Goal: Task Accomplishment & Management: Manage account settings

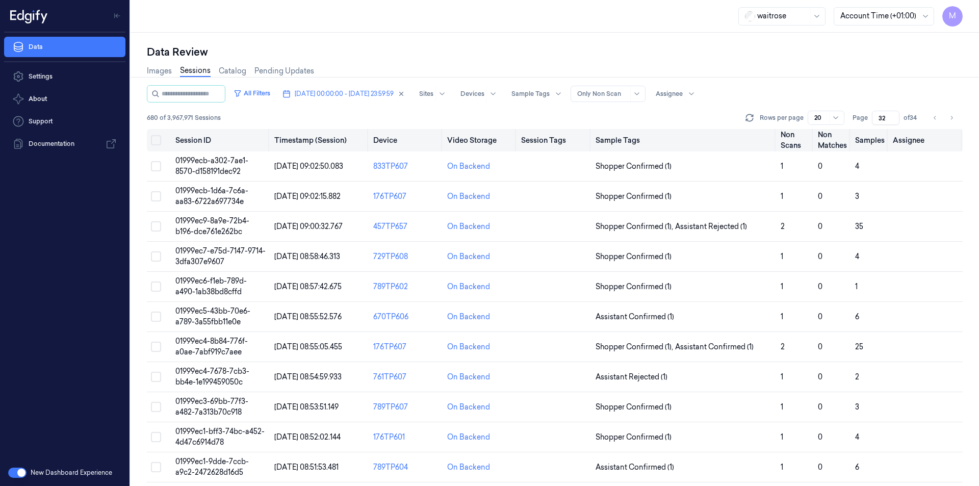
click at [157, 139] on button "Select all" at bounding box center [156, 140] width 10 height 10
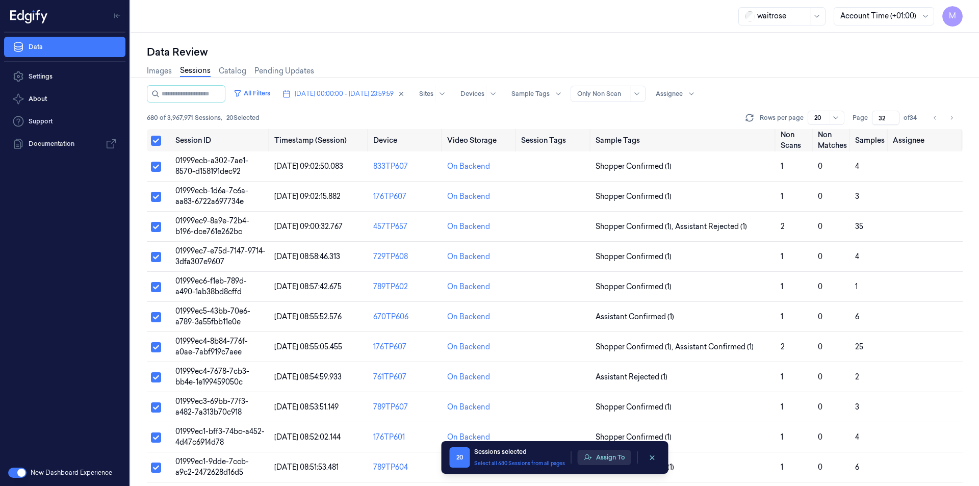
click at [609, 453] on button "Assign To" at bounding box center [605, 457] width 54 height 15
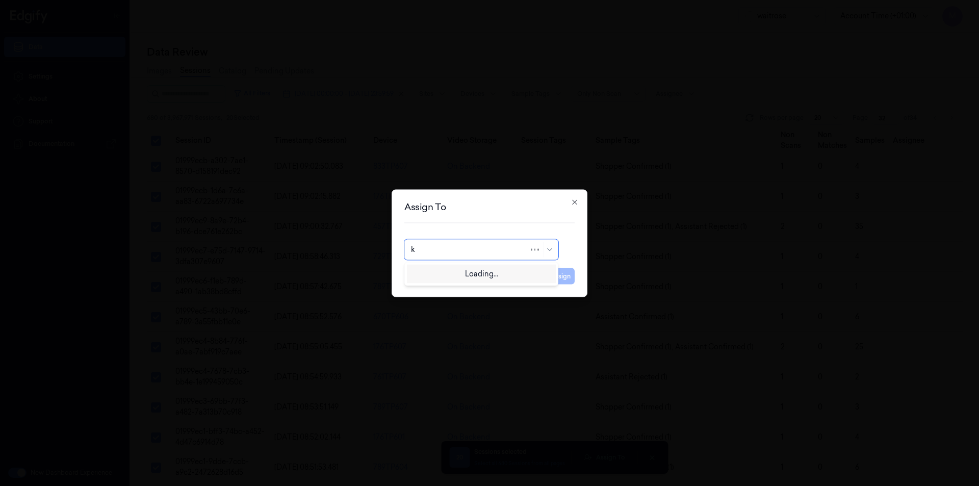
type input "ko"
click at [475, 272] on div "korisetty prem" at bounding box center [481, 272] width 141 height 11
click at [556, 274] on button "Assign" at bounding box center [561, 276] width 28 height 16
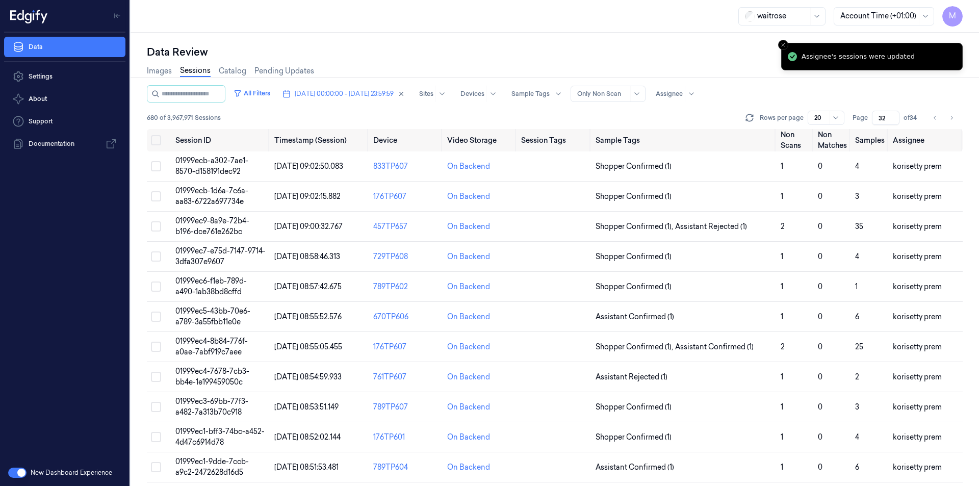
click at [478, 38] on div "Data Review Images Sessions Catalog Pending Updates All Filters [DATE] 00:00:00…" at bounding box center [555, 259] width 849 height 453
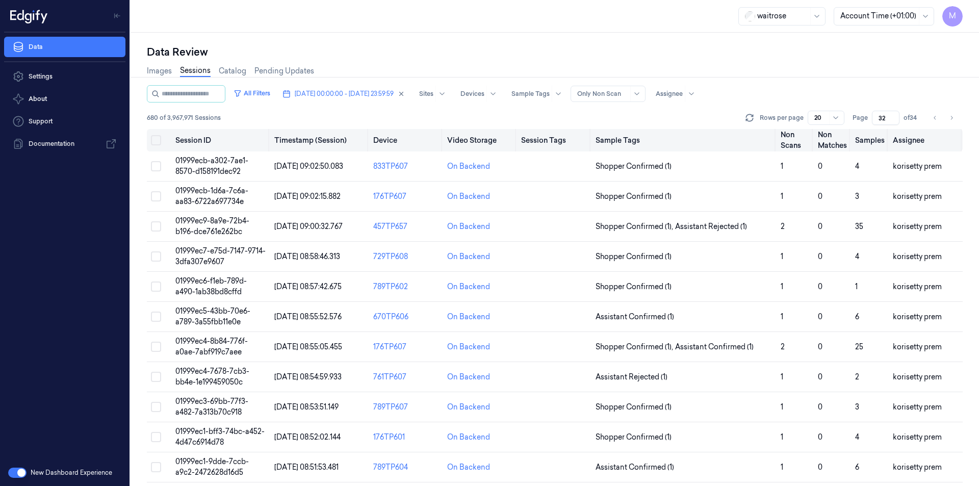
drag, startPoint x: 951, startPoint y: 119, endPoint x: 592, endPoint y: 130, distance: 359.2
click at [951, 119] on icon "Go to next page" at bounding box center [952, 118] width 2 height 4
type input "33"
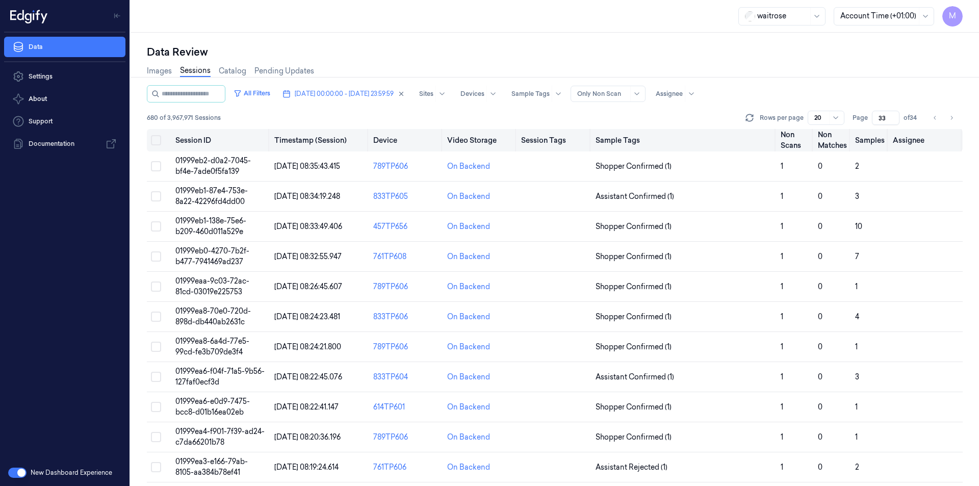
click at [159, 140] on button "Select all" at bounding box center [156, 140] width 10 height 10
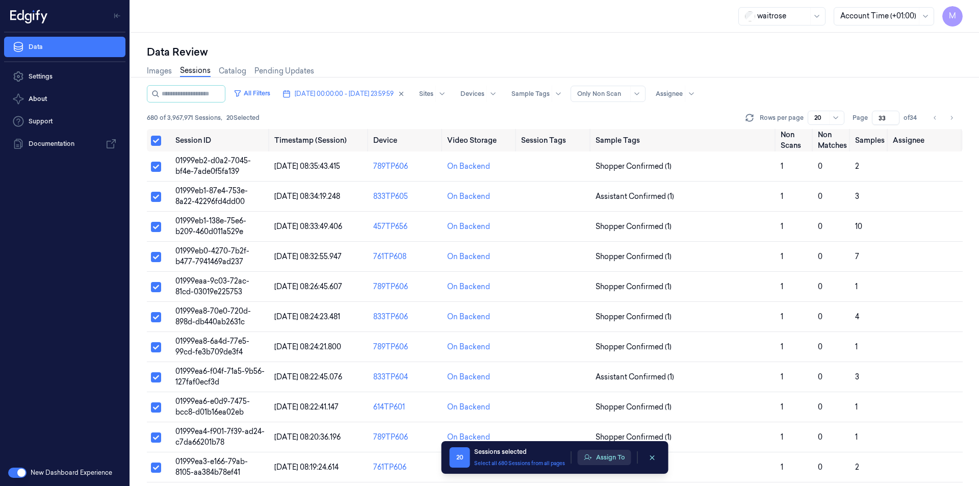
click at [604, 459] on button "Assign To" at bounding box center [605, 457] width 54 height 15
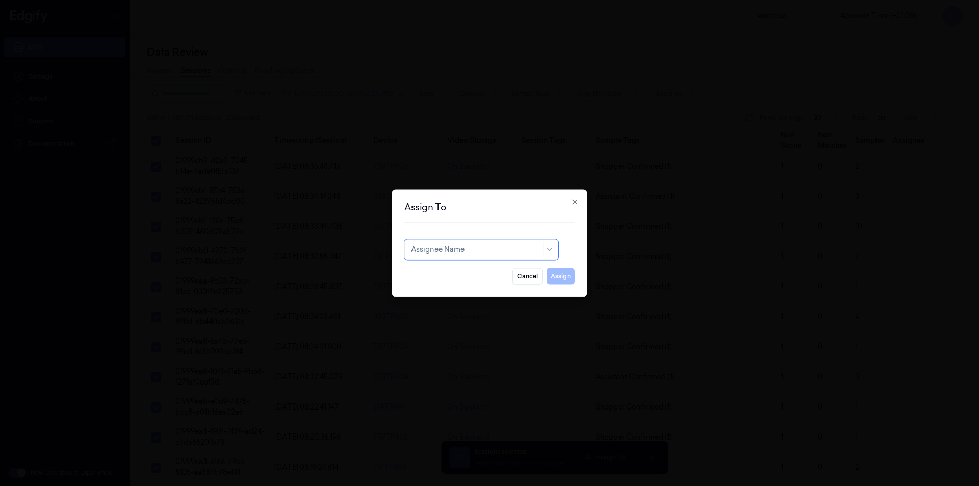
click at [523, 253] on div at bounding box center [476, 249] width 130 height 11
type input "VAR"
click at [443, 287] on div "[PERSON_NAME] g" at bounding box center [481, 289] width 141 height 11
click at [564, 277] on button "Assign" at bounding box center [561, 276] width 28 height 16
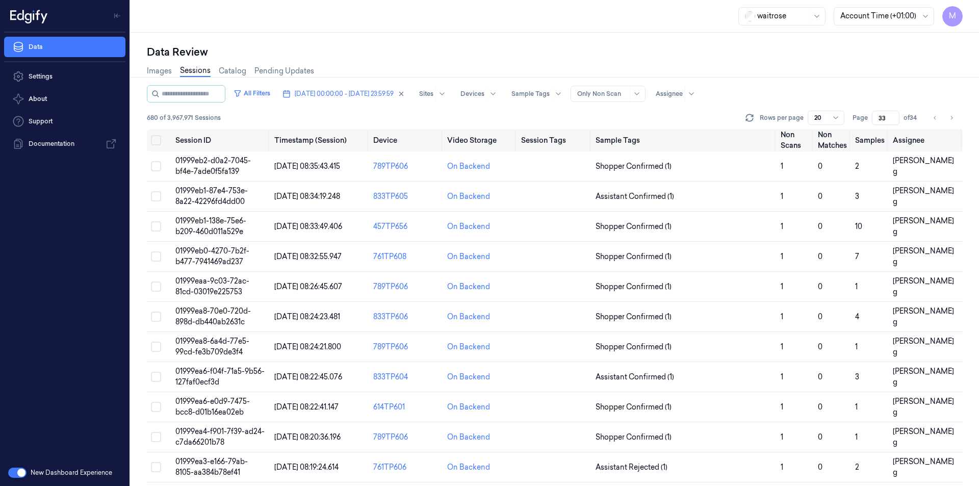
click at [614, 42] on div "Data Review Images Sessions Catalog Pending Updates All Filters [DATE] 00:00:00…" at bounding box center [555, 259] width 849 height 453
click at [686, 22] on div "waitrose Account Time (+01:00) M" at bounding box center [555, 16] width 849 height 33
drag, startPoint x: 951, startPoint y: 113, endPoint x: 825, endPoint y: 139, distance: 128.2
click at [951, 113] on button "Go to next page" at bounding box center [952, 118] width 14 height 14
type input "34"
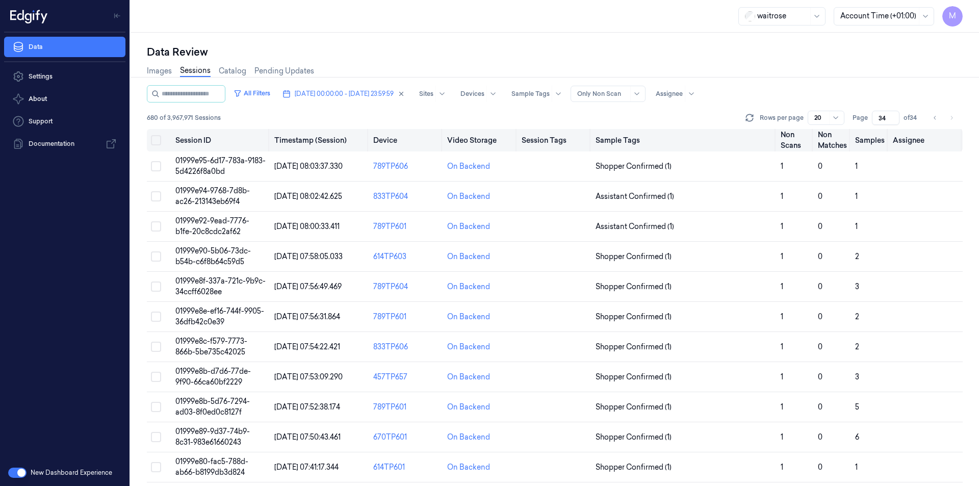
click at [157, 138] on button "Select all" at bounding box center [156, 140] width 10 height 10
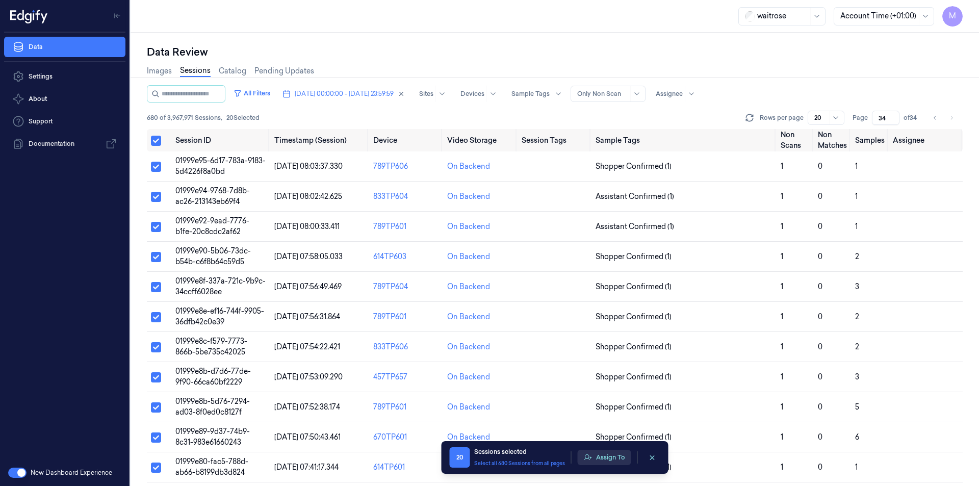
click at [618, 459] on button "Assign To" at bounding box center [605, 457] width 54 height 15
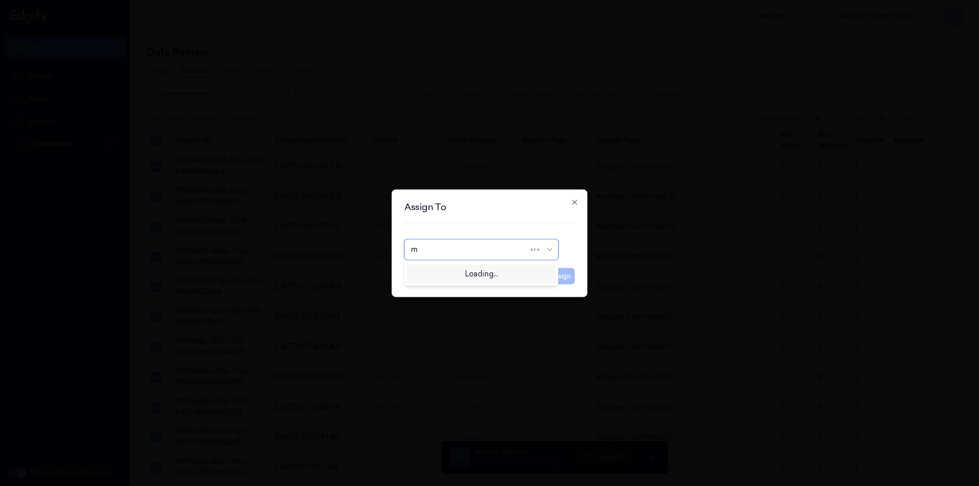
type input "mo"
click at [456, 268] on div "[PERSON_NAME]" at bounding box center [481, 272] width 141 height 11
click at [564, 275] on button "Assign" at bounding box center [561, 276] width 28 height 16
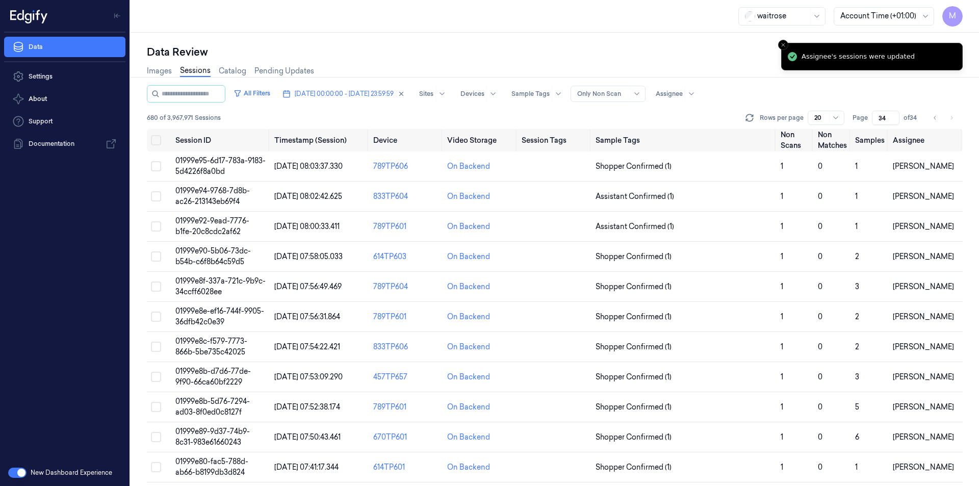
click at [951, 115] on li "pagination" at bounding box center [952, 118] width 14 height 14
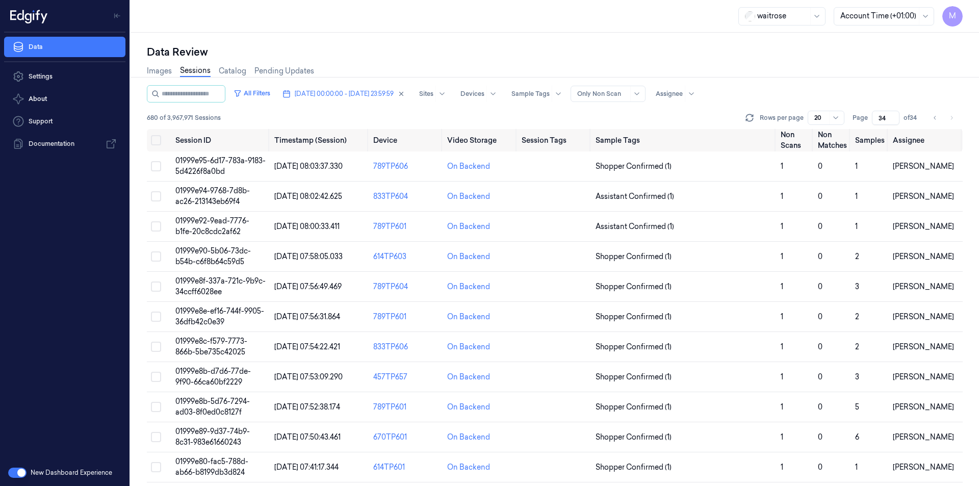
click at [432, 39] on div "Data Review Images Sessions Catalog Pending Updates All Filters [DATE] 00:00:00…" at bounding box center [555, 259] width 849 height 453
click at [405, 96] on icon "button" at bounding box center [401, 93] width 7 height 7
type input "1"
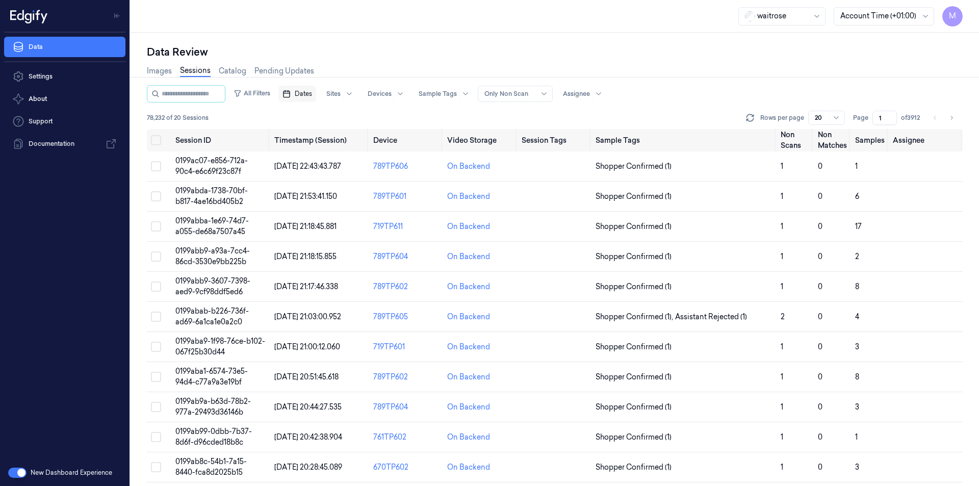
click at [312, 97] on span "Dates" at bounding box center [303, 93] width 17 height 9
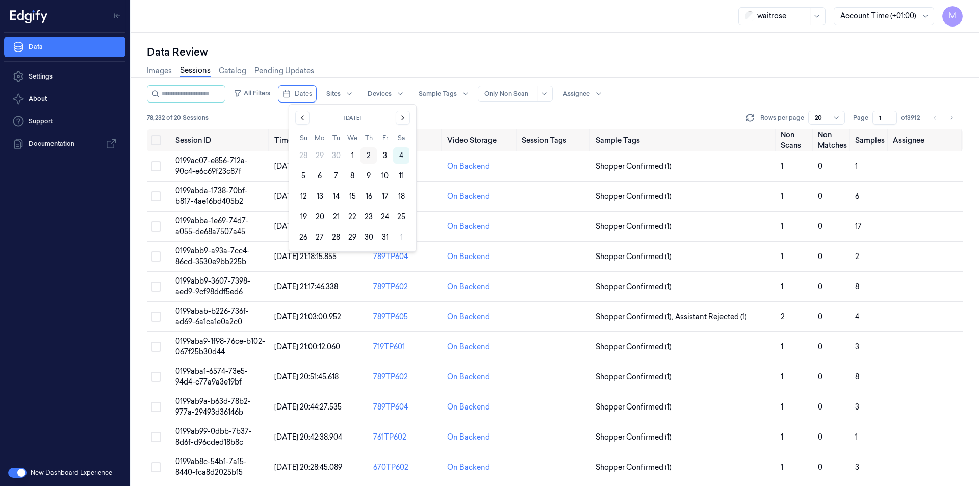
click at [367, 158] on button "2" at bounding box center [369, 155] width 16 height 16
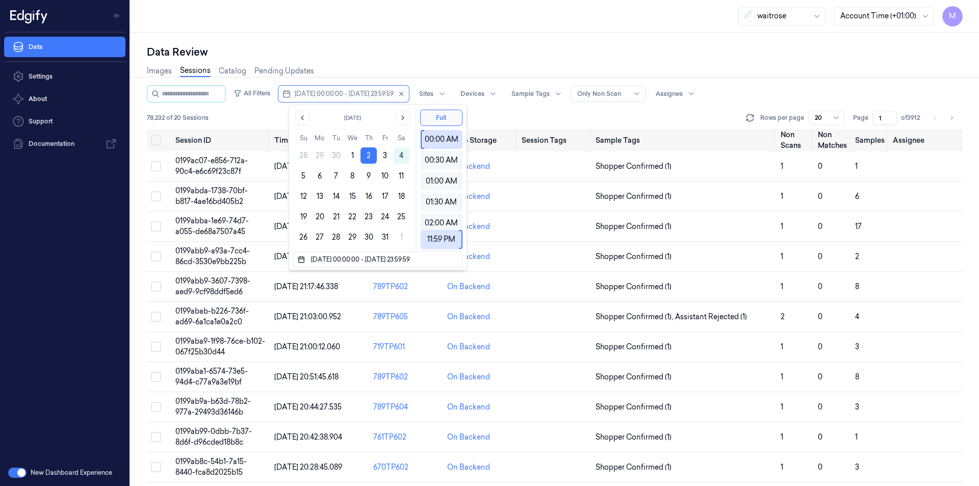
click at [399, 42] on div "Data Review Images Sessions Catalog Pending Updates All Filters [DATE] 00:00:00…" at bounding box center [555, 259] width 849 height 453
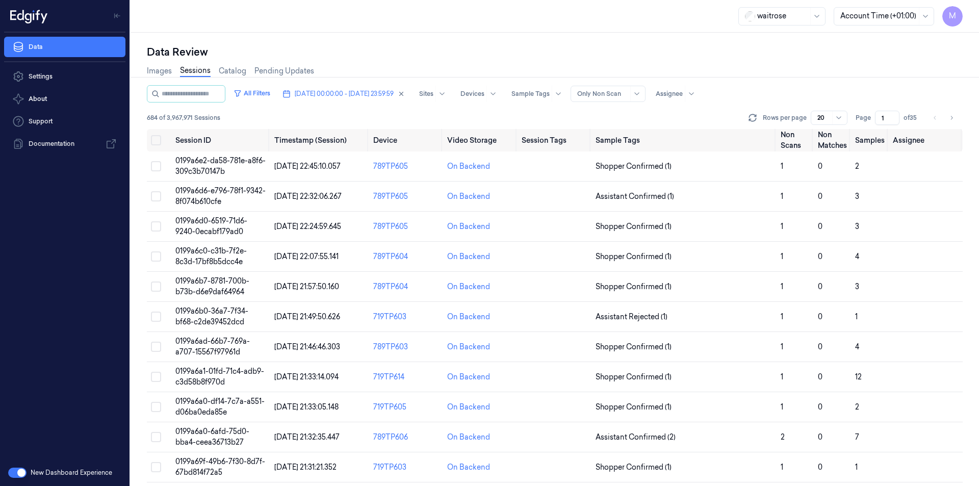
click at [404, 40] on div "Data Review Images Sessions Catalog Pending Updates All Filters [DATE] 00:00:00…" at bounding box center [555, 259] width 849 height 453
click at [158, 140] on button "Select all" at bounding box center [156, 140] width 10 height 10
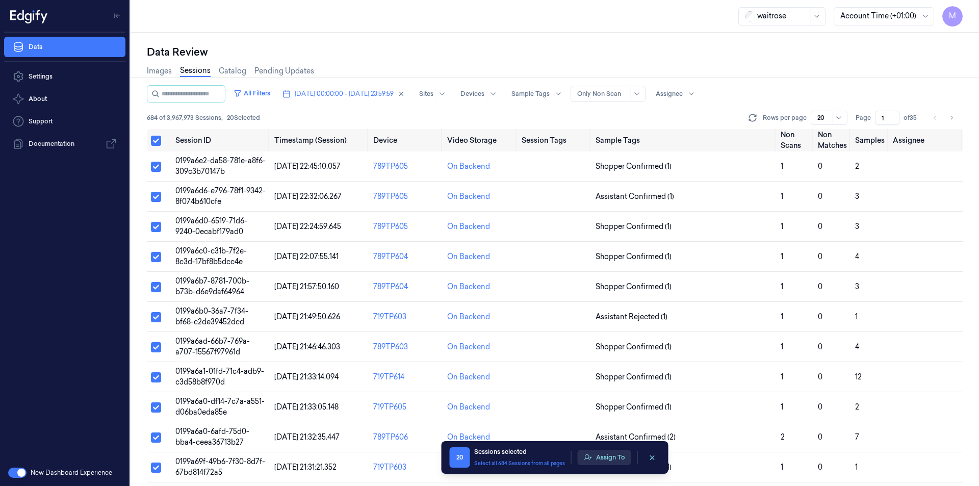
click at [595, 456] on button "Assign To" at bounding box center [605, 457] width 54 height 15
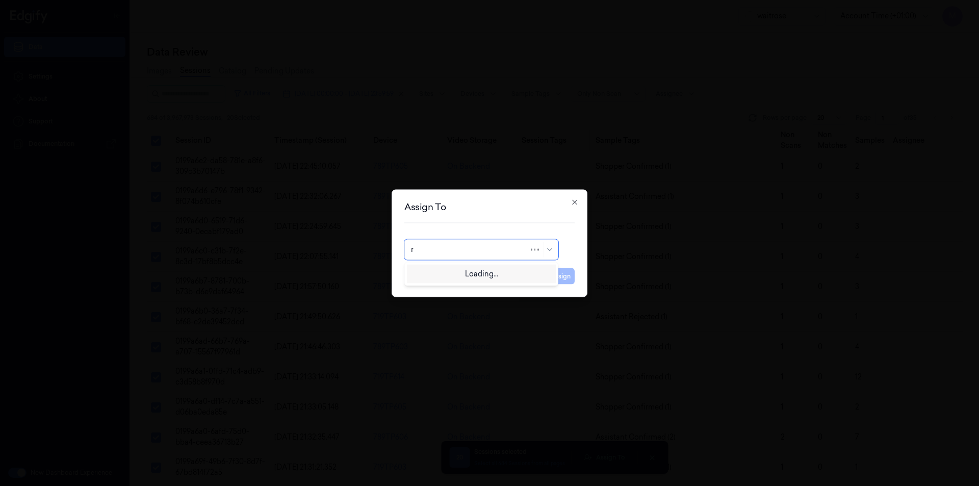
type input "ru"
click at [453, 270] on div "rupa a" at bounding box center [481, 272] width 141 height 11
click at [558, 276] on button "Assign" at bounding box center [561, 276] width 28 height 16
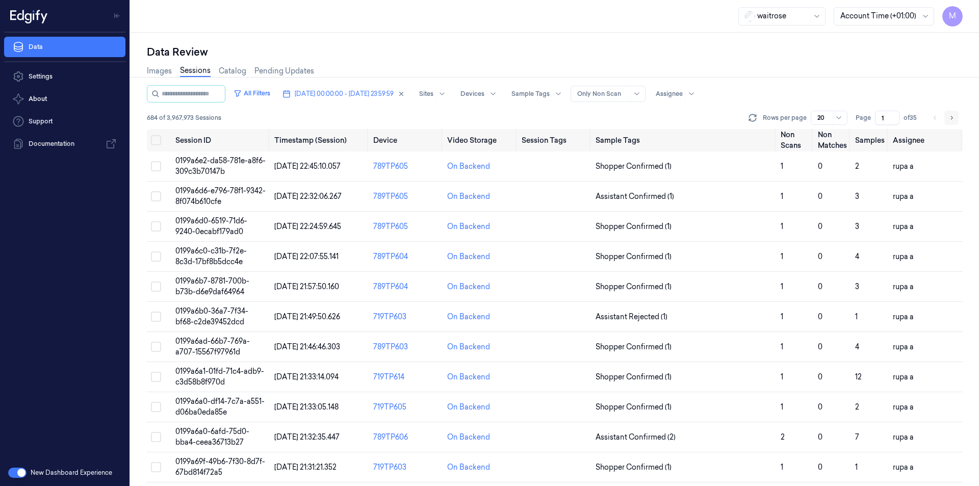
click at [953, 120] on icon "Go to next page" at bounding box center [952, 118] width 6 height 8
type input "2"
click at [740, 52] on div "Data Review" at bounding box center [555, 52] width 816 height 14
click at [156, 140] on button "Select all" at bounding box center [156, 140] width 10 height 10
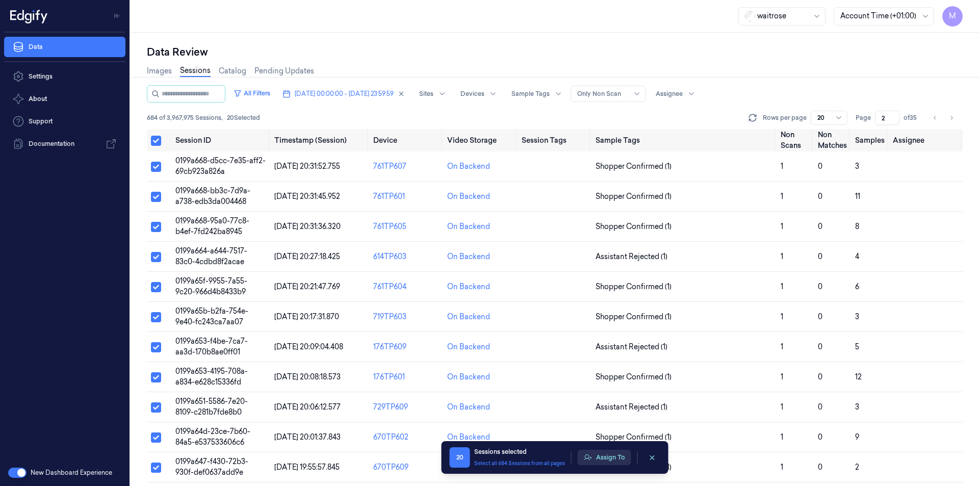
click at [623, 457] on button "Assign To" at bounding box center [605, 457] width 54 height 15
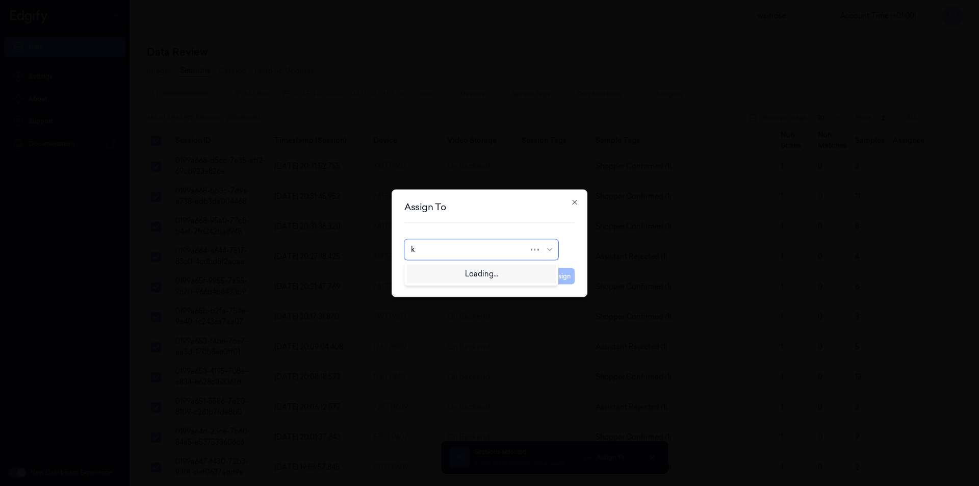
type input "ko"
click at [442, 271] on div "korisetty prem" at bounding box center [435, 272] width 49 height 11
click at [562, 276] on button "Assign" at bounding box center [561, 276] width 28 height 16
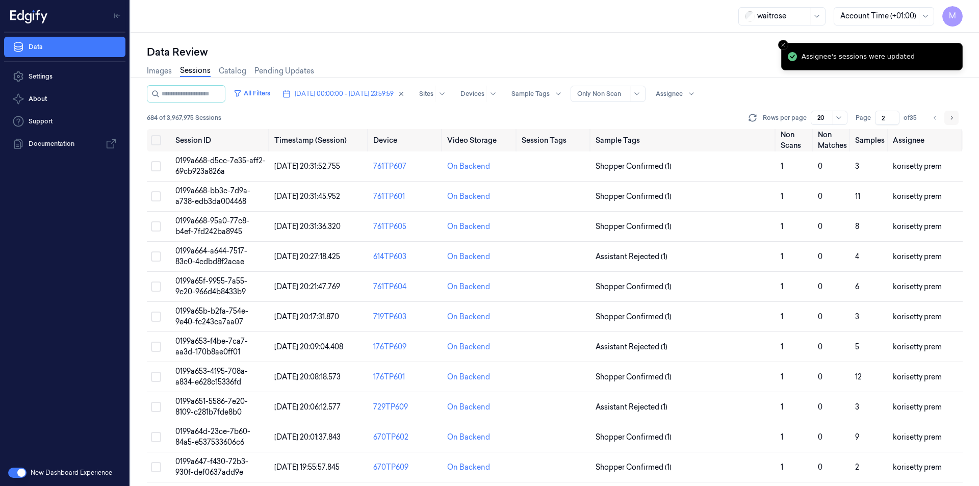
click at [954, 115] on icon "Go to next page" at bounding box center [952, 118] width 6 height 8
type input "3"
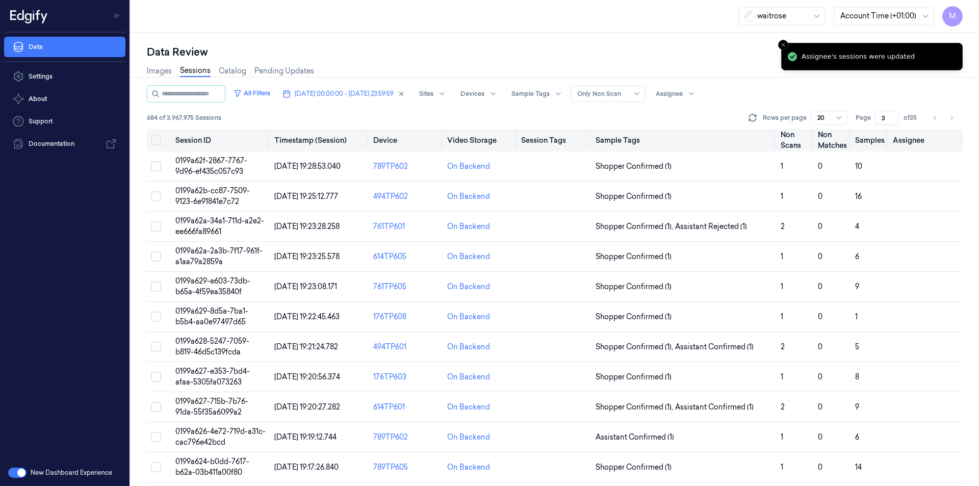
click at [156, 141] on button "Select all" at bounding box center [156, 140] width 10 height 10
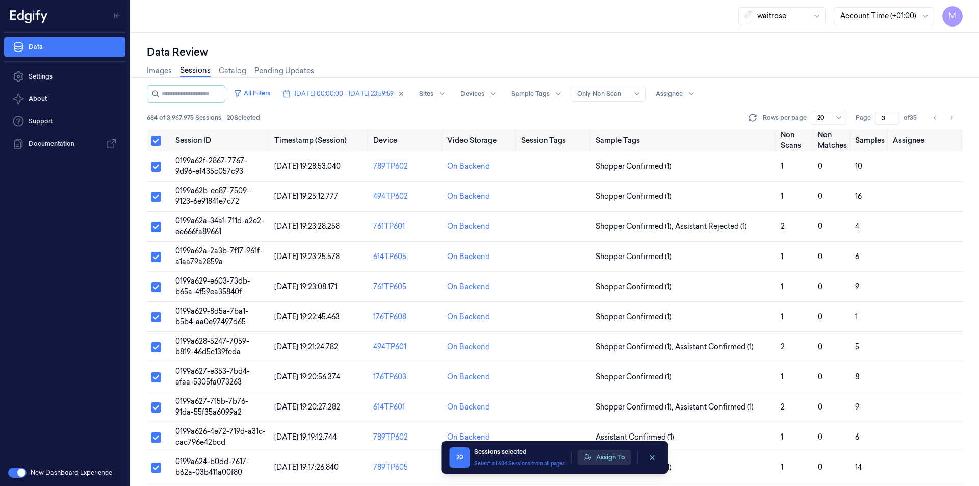
click at [614, 457] on button "Assign To" at bounding box center [605, 457] width 54 height 15
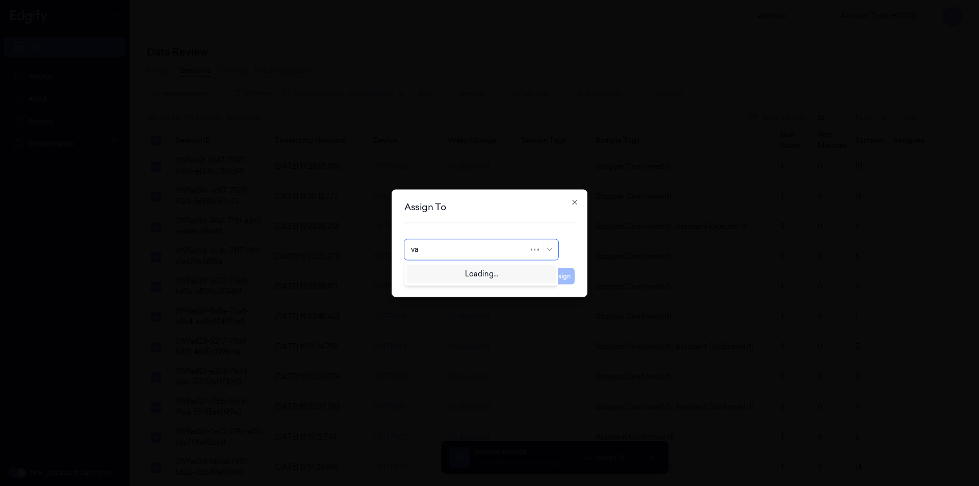
type input "var"
click at [448, 287] on div "[PERSON_NAME] g" at bounding box center [481, 289] width 141 height 11
click at [568, 276] on button "Assign" at bounding box center [561, 276] width 28 height 16
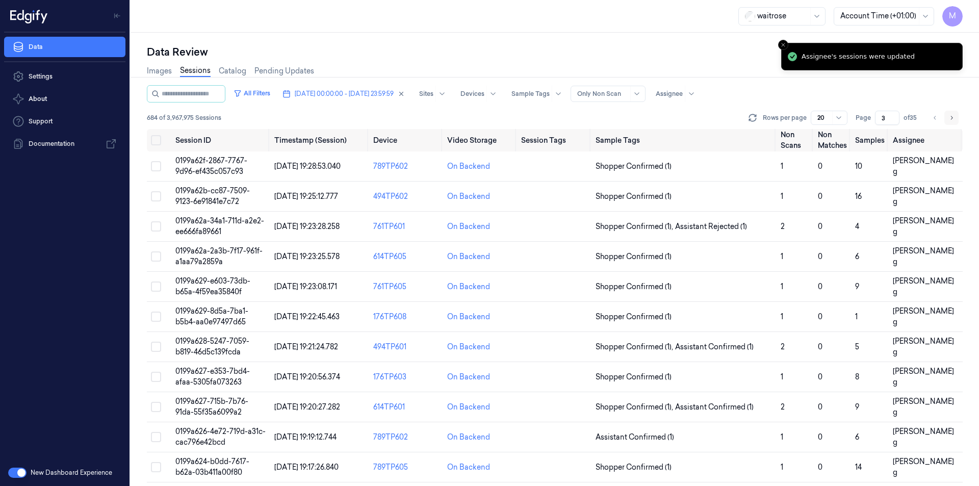
click at [951, 116] on icon "Go to next page" at bounding box center [952, 118] width 6 height 8
type input "4"
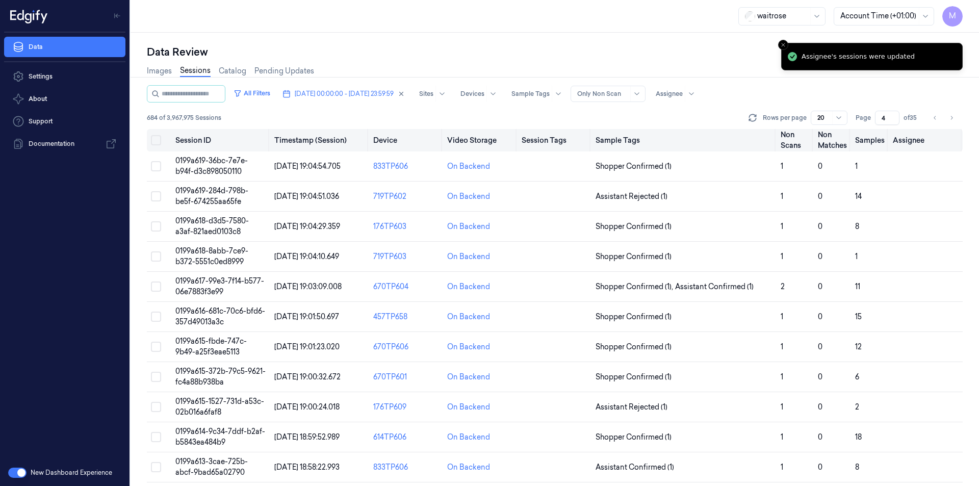
click at [157, 138] on button "Select all" at bounding box center [156, 140] width 10 height 10
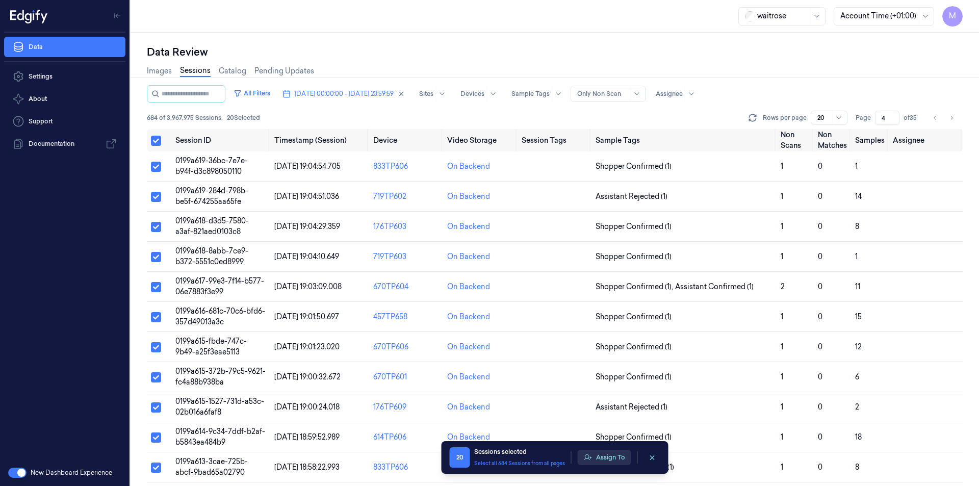
click at [621, 458] on button "Assign To" at bounding box center [605, 457] width 54 height 15
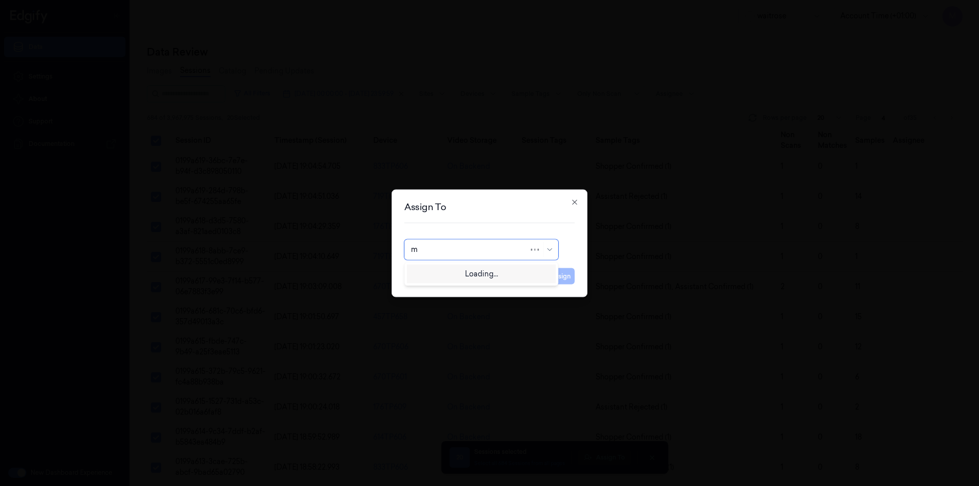
type input "mo"
click at [454, 270] on div "[PERSON_NAME]" at bounding box center [481, 272] width 141 height 11
click at [567, 280] on button "Assign" at bounding box center [561, 276] width 28 height 16
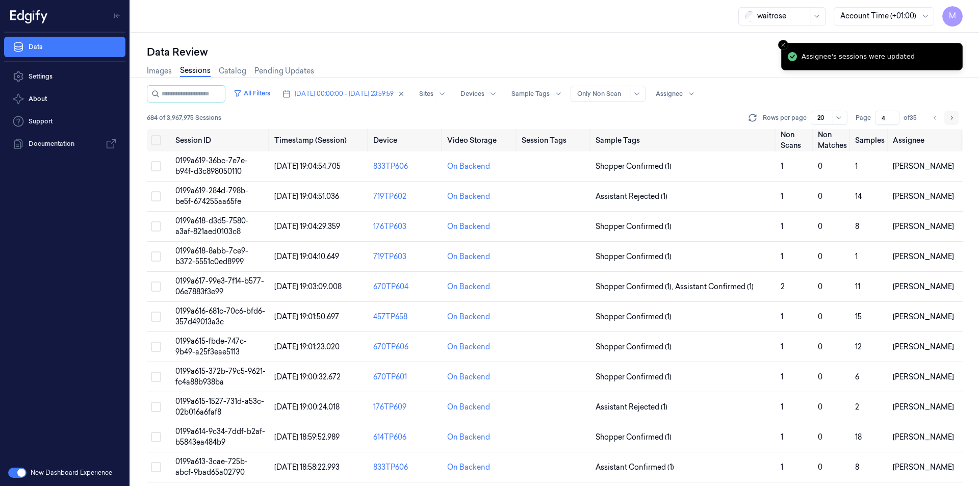
click at [956, 116] on button "Go to next page" at bounding box center [952, 118] width 14 height 14
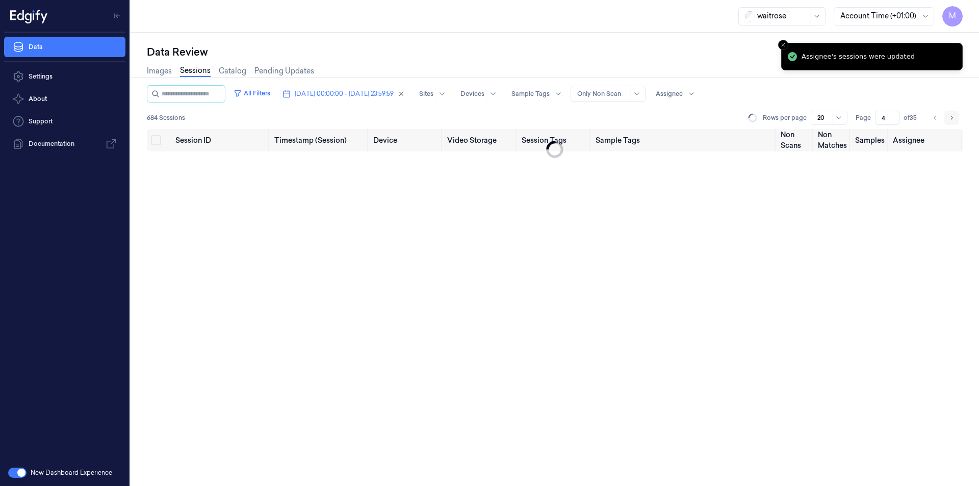
type input "5"
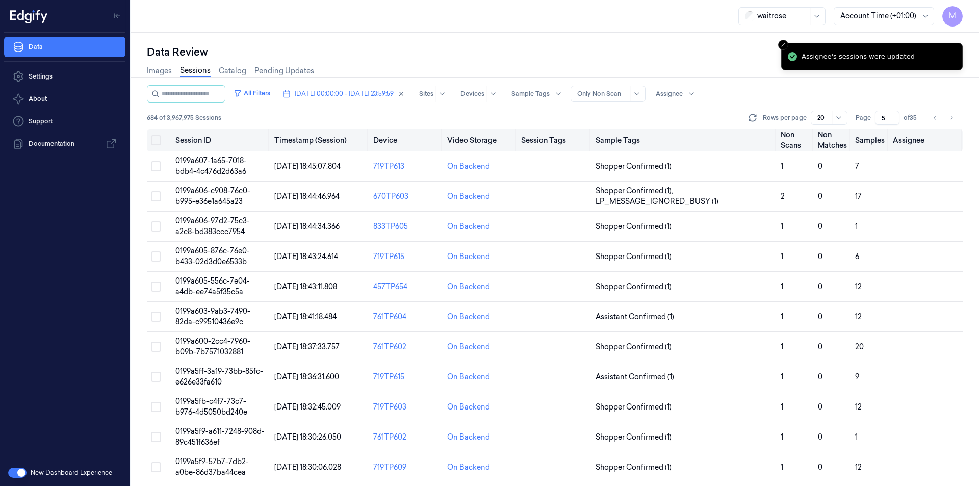
click at [159, 141] on button "Select all" at bounding box center [156, 140] width 10 height 10
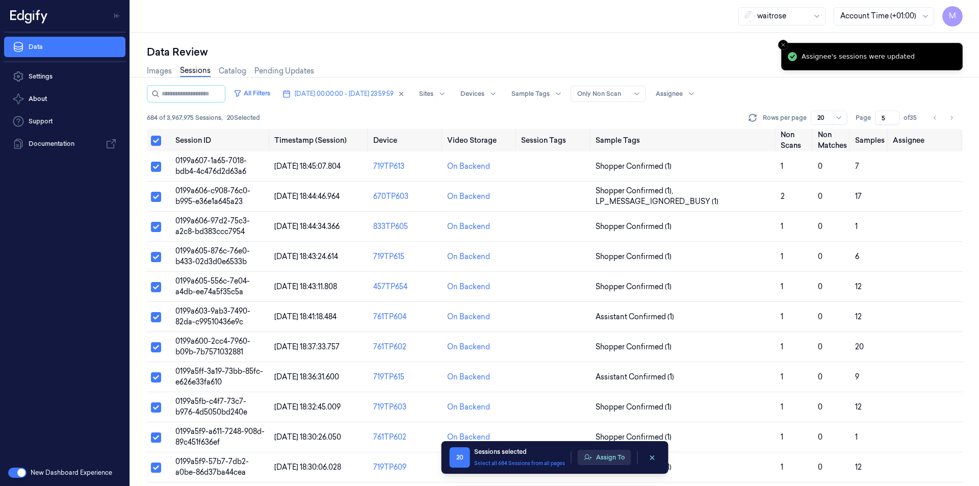
click at [603, 453] on button "Assign To" at bounding box center [605, 457] width 54 height 15
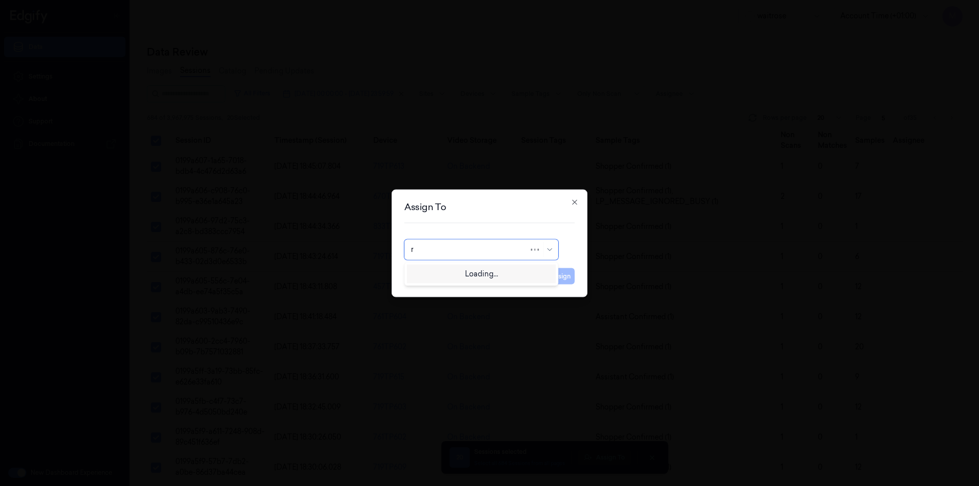
type input "ro"
click at [439, 269] on div "[PERSON_NAME]" at bounding box center [441, 272] width 61 height 11
click at [565, 279] on button "Assign" at bounding box center [561, 276] width 28 height 16
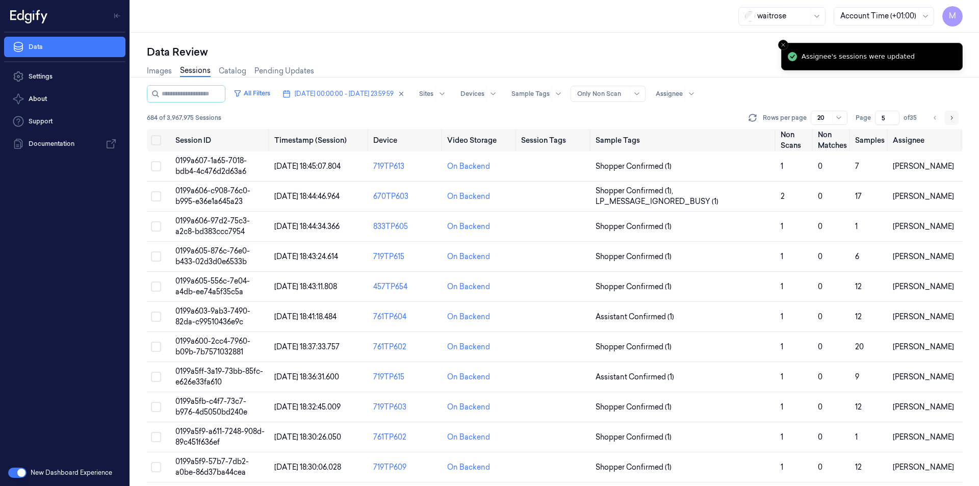
click at [954, 119] on icon "Go to next page" at bounding box center [952, 118] width 6 height 8
type input "6"
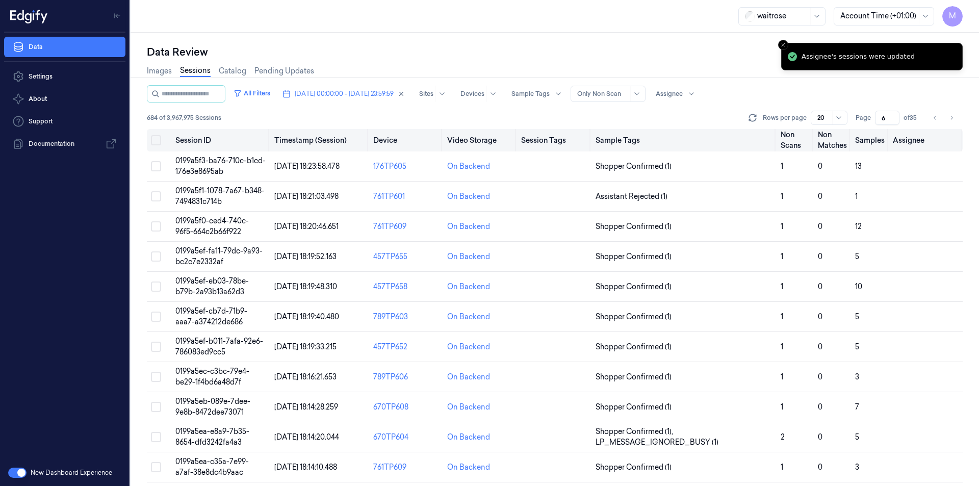
click at [157, 138] on button "Select all" at bounding box center [156, 140] width 10 height 10
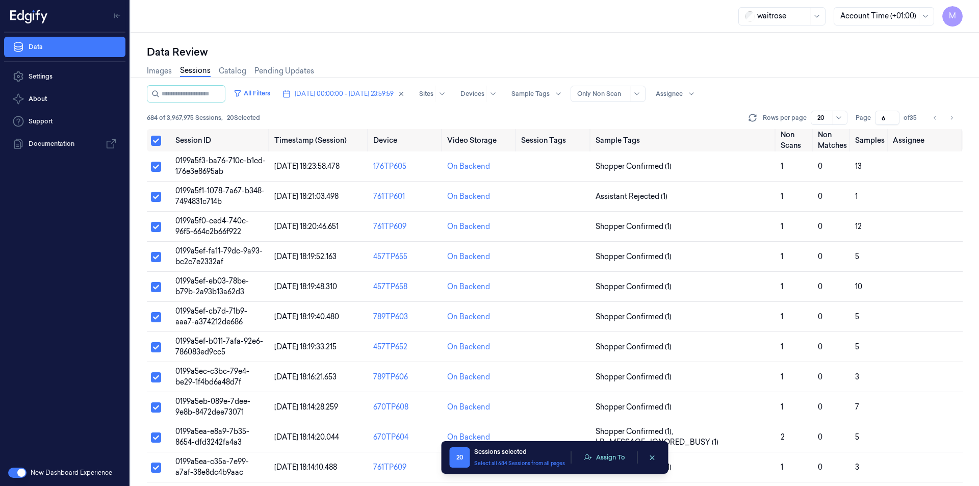
click at [594, 465] on div "20 Sessions selected Select all 684 Sessions from all pages Assign To" at bounding box center [555, 457] width 211 height 20
click at [601, 458] on button "Assign To" at bounding box center [605, 457] width 54 height 15
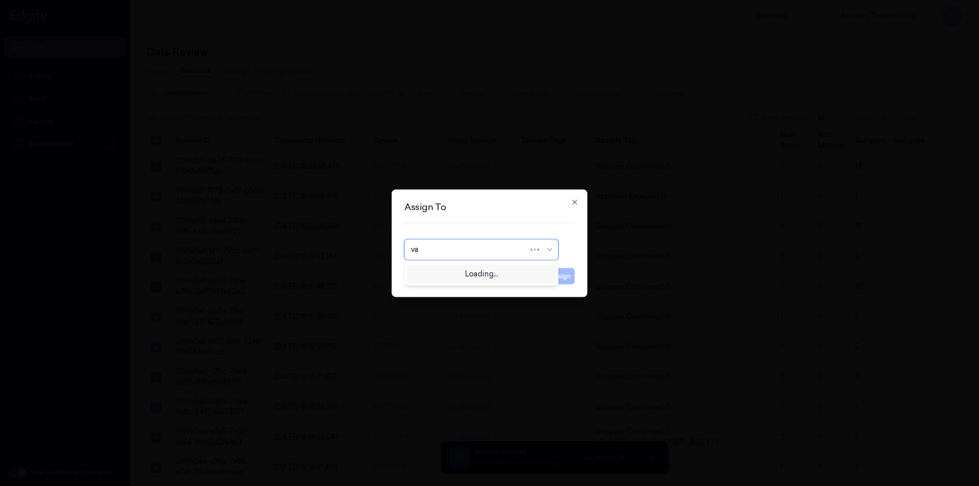
type input "var"
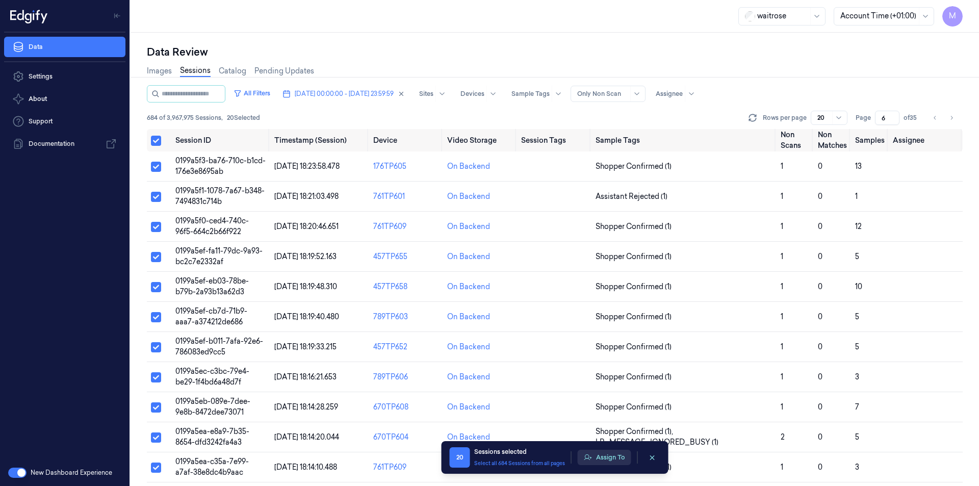
click at [609, 455] on button "Assign To" at bounding box center [605, 457] width 54 height 15
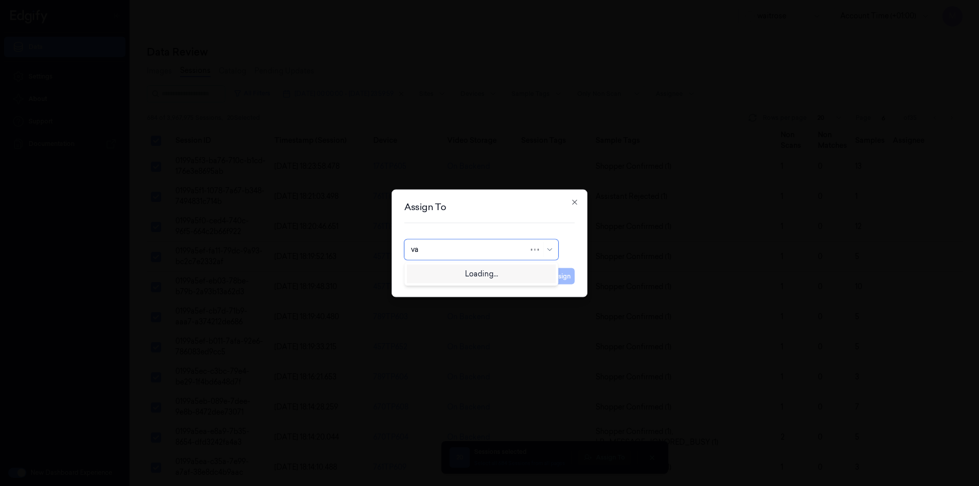
type input "var"
click at [468, 273] on div "[PERSON_NAME]" at bounding box center [481, 272] width 141 height 11
click at [559, 275] on button "Assign" at bounding box center [561, 276] width 28 height 16
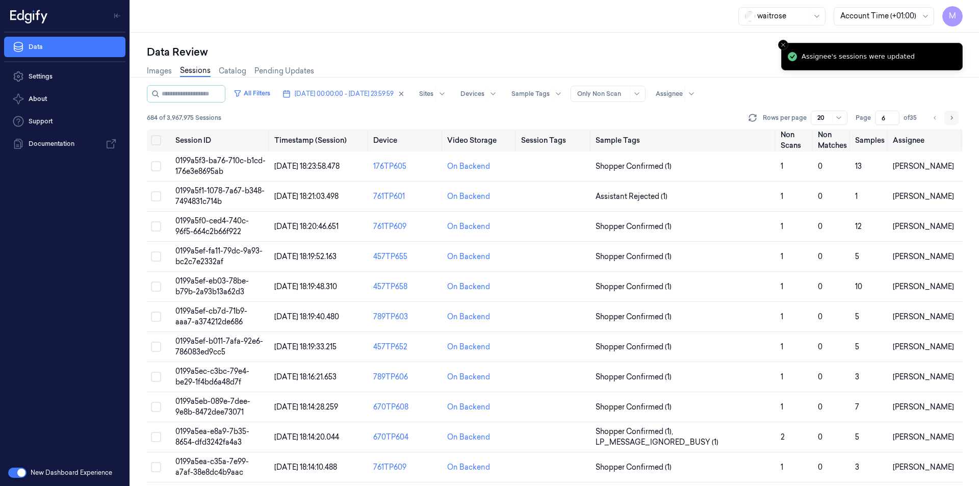
click at [950, 113] on button "Go to next page" at bounding box center [952, 118] width 14 height 14
type input "7"
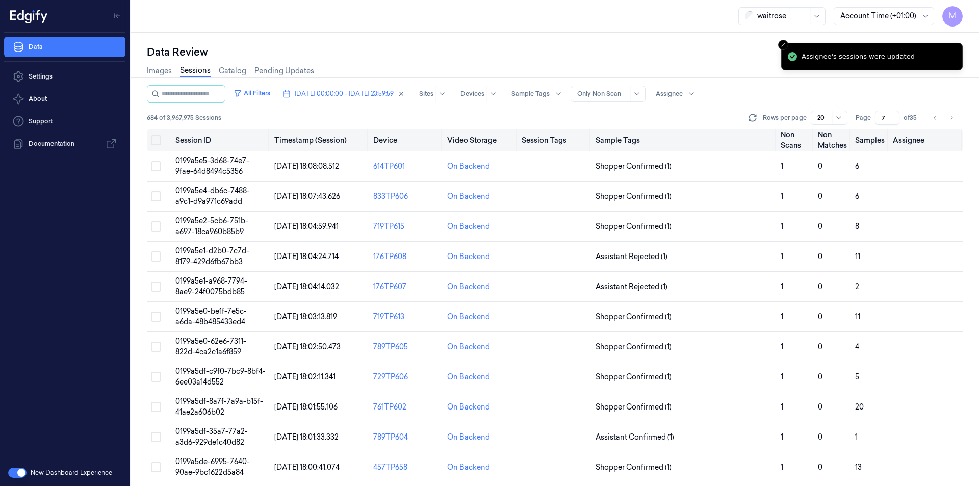
click at [156, 138] on button "Select all" at bounding box center [156, 140] width 10 height 10
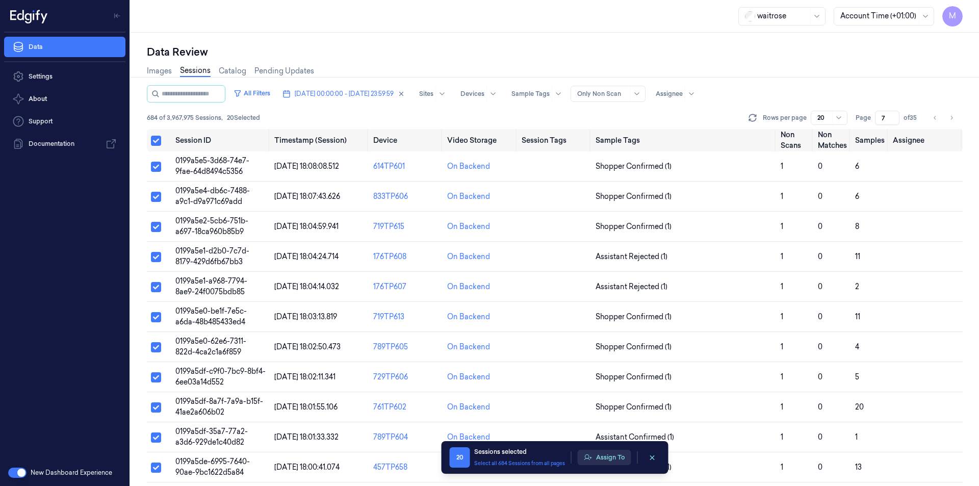
click at [608, 453] on button "Assign To" at bounding box center [605, 457] width 54 height 15
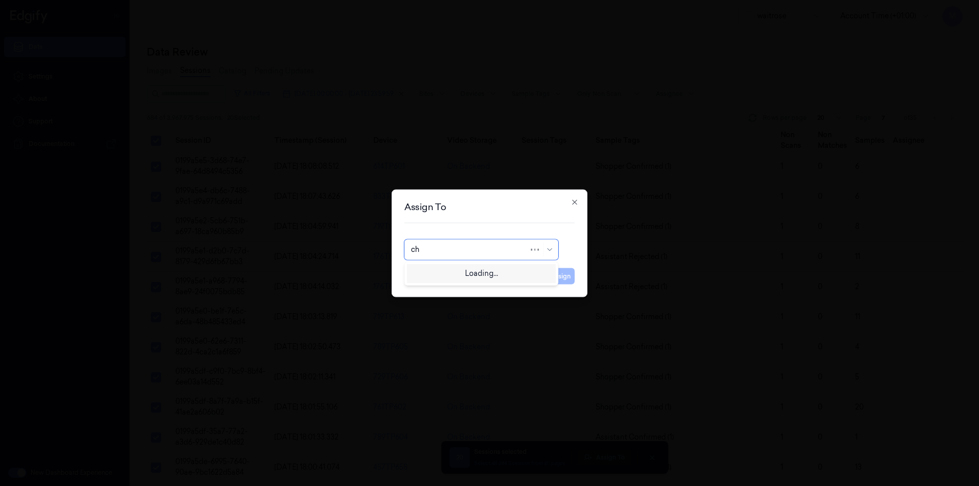
type input "cha"
click at [445, 286] on div "[PERSON_NAME] a" at bounding box center [481, 289] width 141 height 11
click at [572, 273] on button "Assign" at bounding box center [561, 276] width 28 height 16
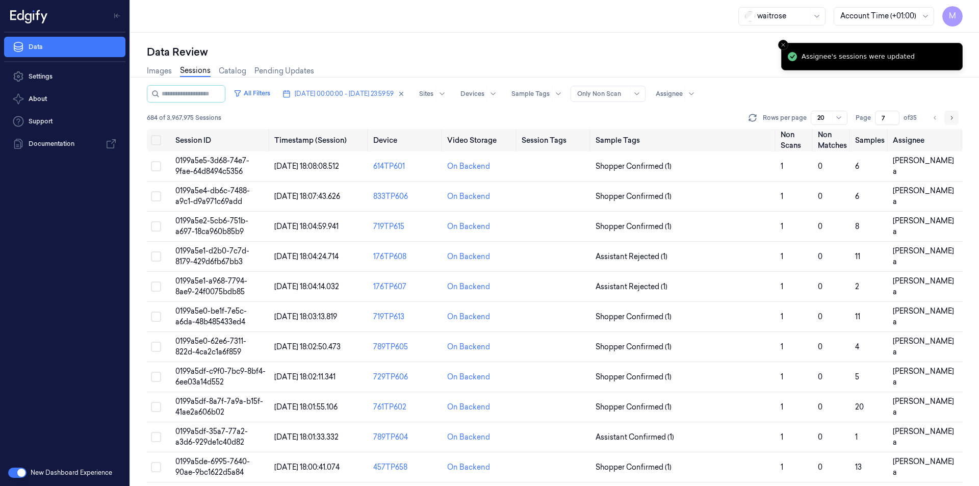
click at [956, 118] on button "Go to next page" at bounding box center [952, 118] width 14 height 14
type input "8"
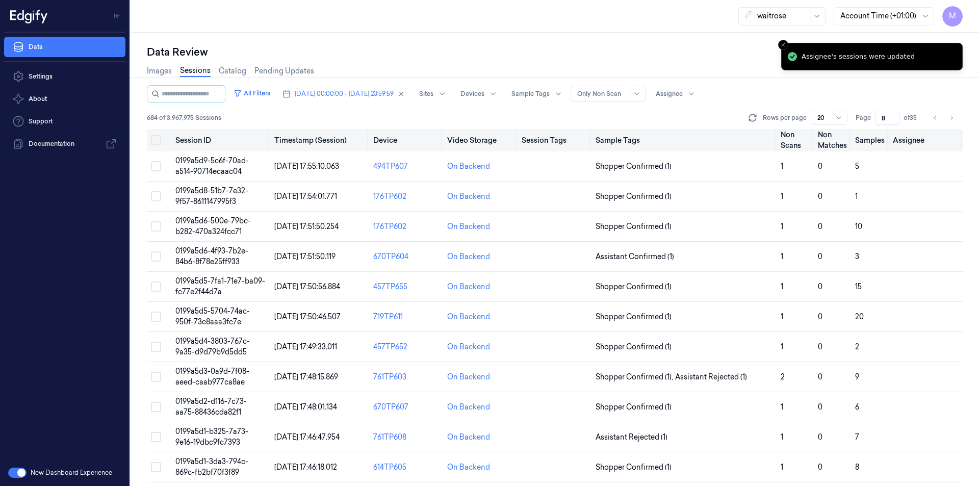
click at [155, 143] on button "Select all" at bounding box center [156, 140] width 10 height 10
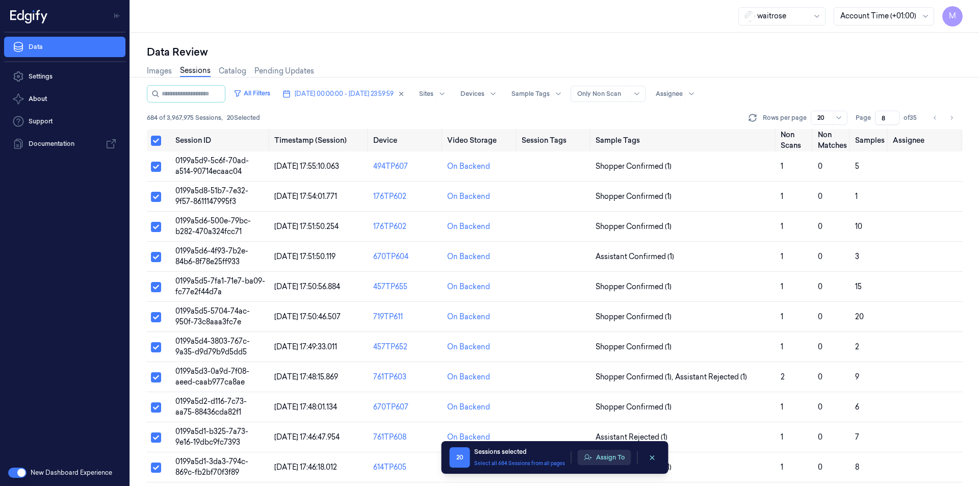
click at [609, 457] on button "Assign To" at bounding box center [605, 457] width 54 height 15
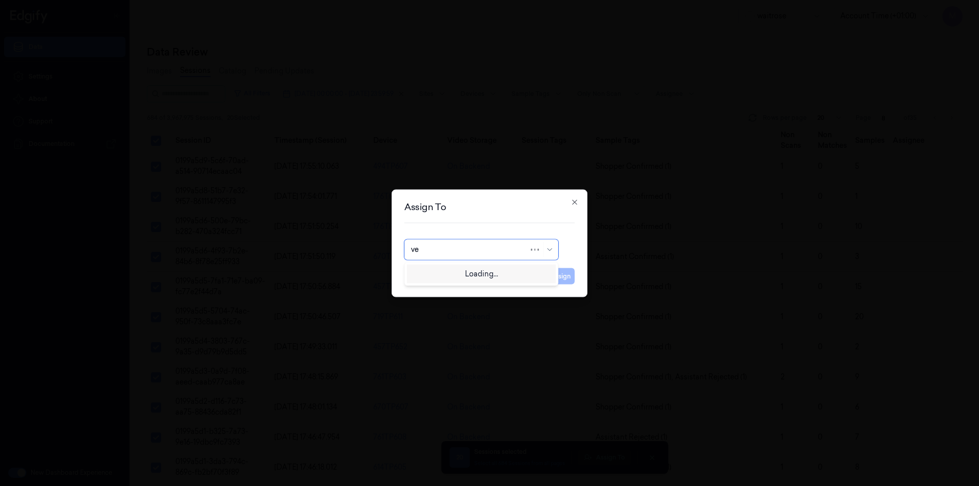
type input "ven"
click at [459, 274] on div "ven kataiah" at bounding box center [481, 272] width 141 height 11
click at [568, 278] on button "Assign" at bounding box center [561, 276] width 28 height 16
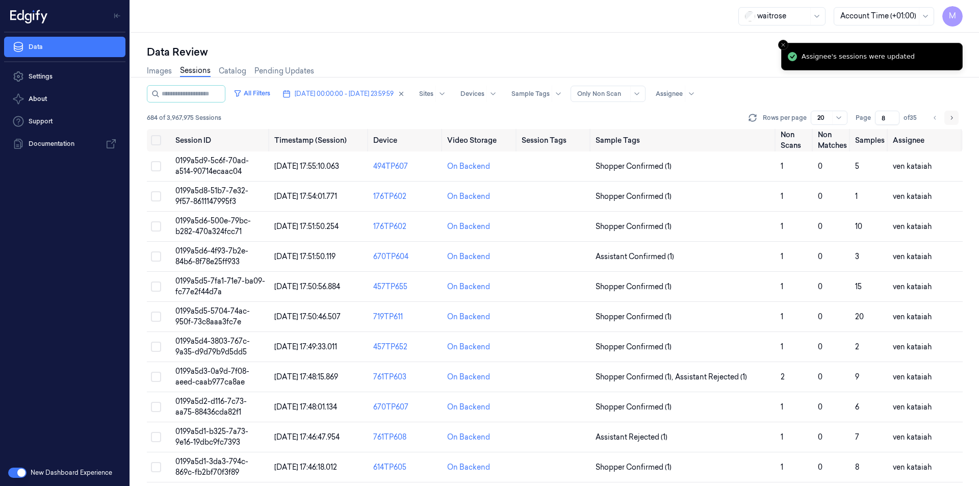
click at [956, 118] on button "Go to next page" at bounding box center [952, 118] width 14 height 14
type input "9"
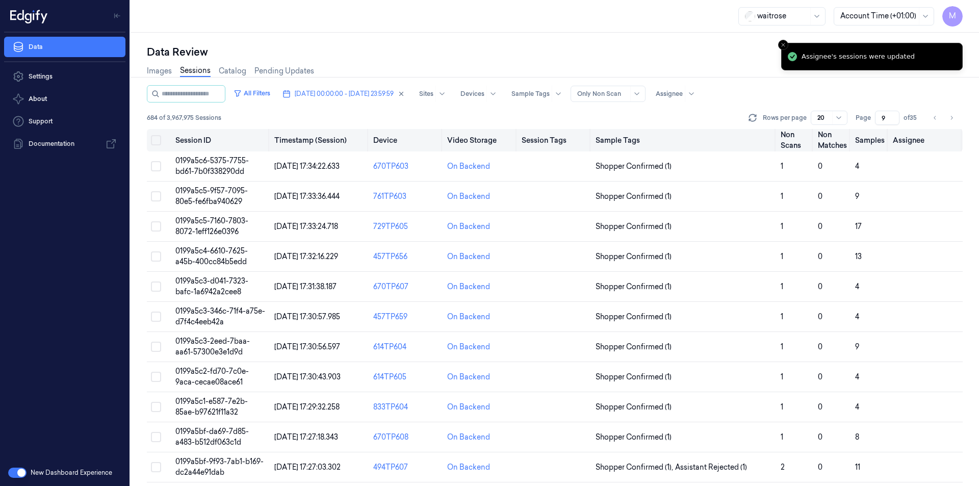
click at [155, 139] on button "Select all" at bounding box center [156, 140] width 10 height 10
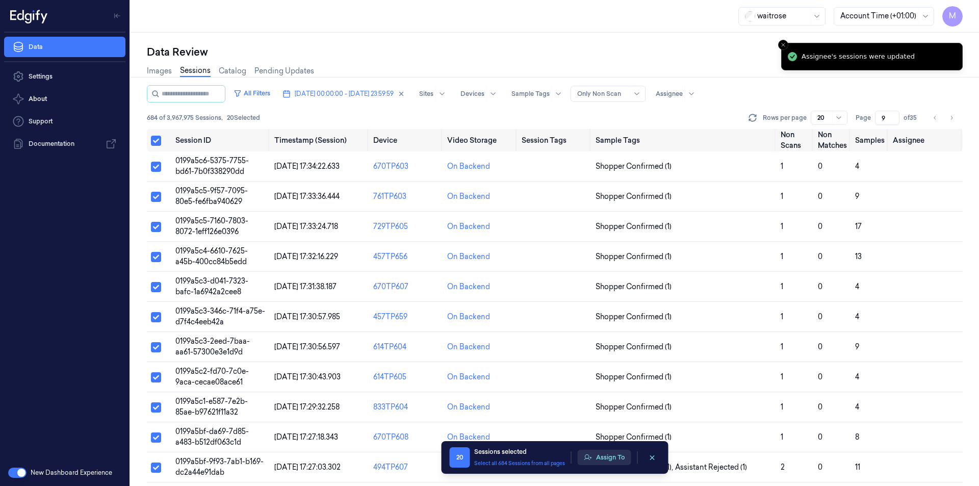
click at [620, 458] on button "Assign To" at bounding box center [605, 457] width 54 height 15
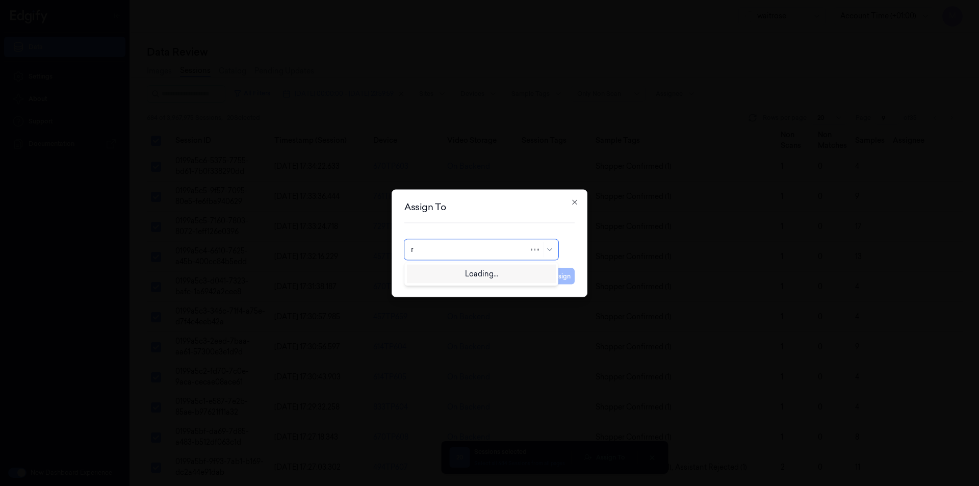
type input "ru"
click at [435, 276] on div "rupa a" at bounding box center [481, 272] width 141 height 11
click at [562, 277] on button "Assign" at bounding box center [561, 276] width 28 height 16
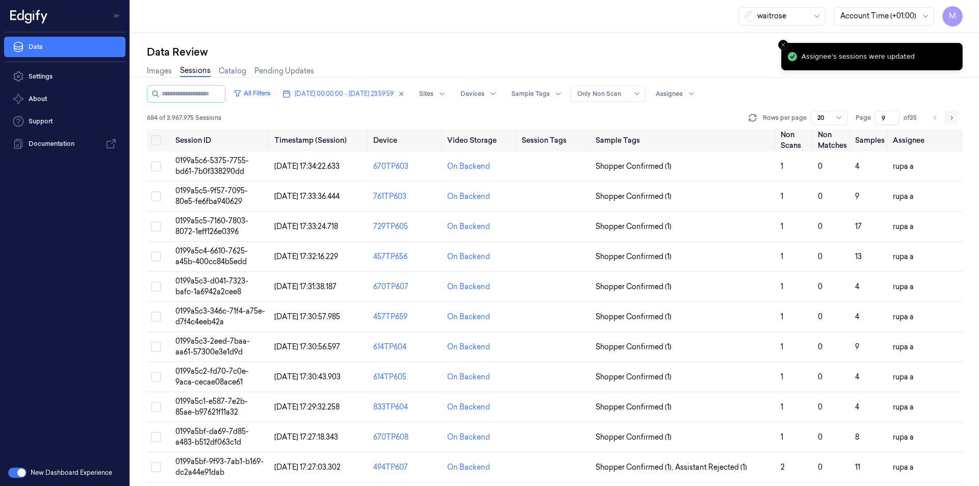
click at [952, 120] on icon "Go to next page" at bounding box center [952, 118] width 6 height 8
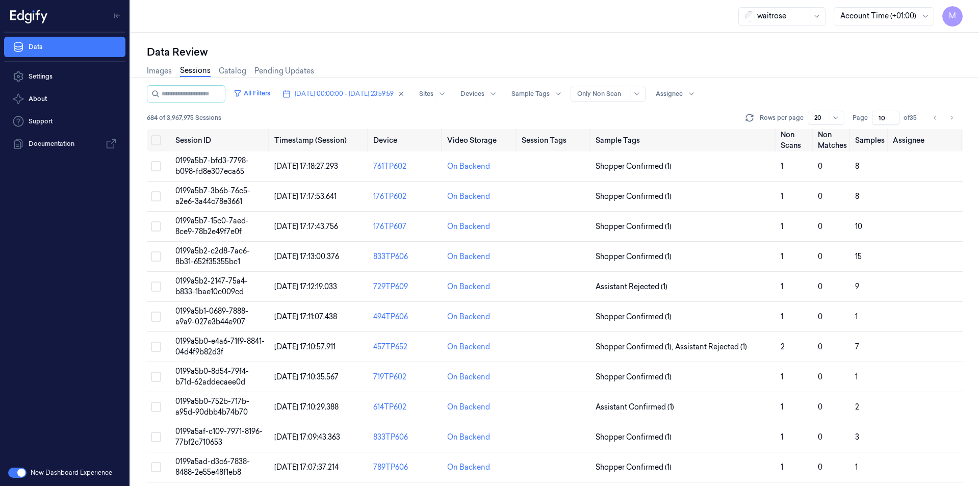
click at [507, 42] on div "Data Review Images Sessions Catalog Pending Updates All Filters [DATE] 00:00:00…" at bounding box center [555, 259] width 849 height 453
click at [937, 117] on icon "Go to previous page" at bounding box center [935, 118] width 6 height 8
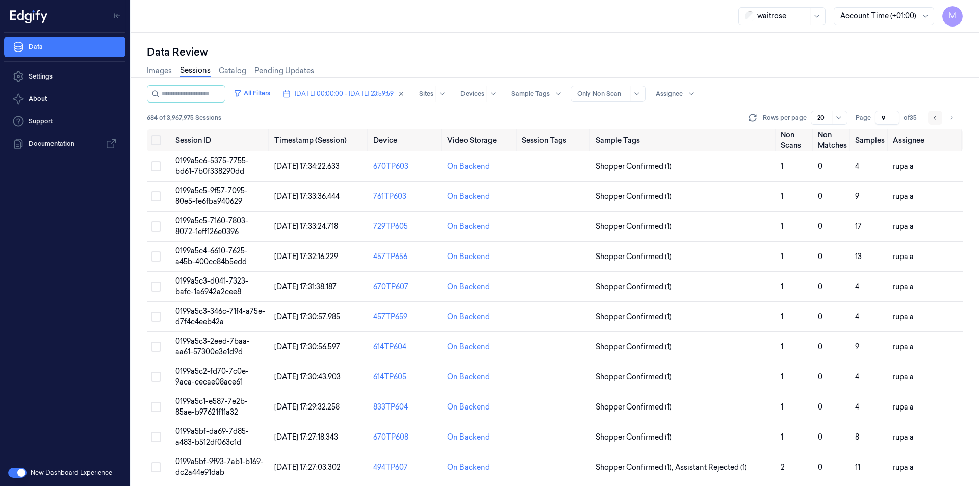
click at [937, 117] on icon "Go to previous page" at bounding box center [935, 118] width 6 height 8
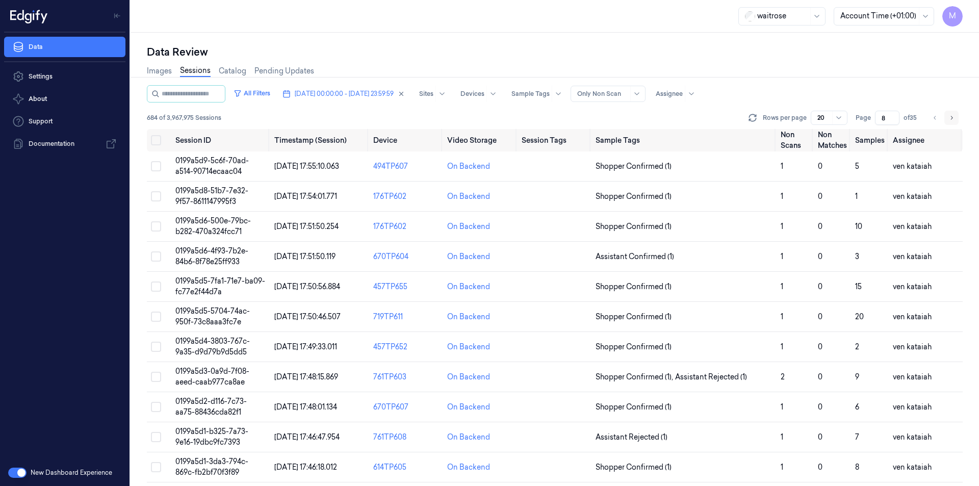
click at [952, 122] on button "Go to next page" at bounding box center [952, 118] width 14 height 14
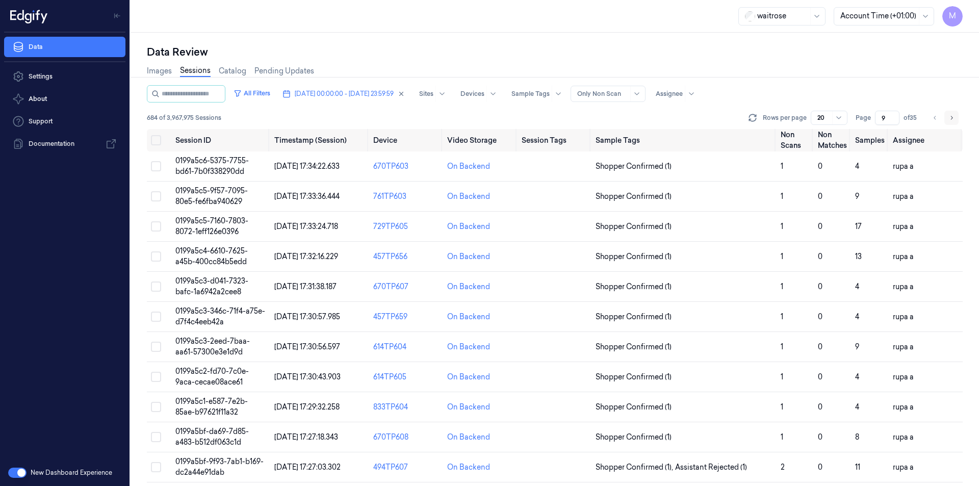
click at [952, 122] on button "Go to next page" at bounding box center [952, 118] width 14 height 14
type input "10"
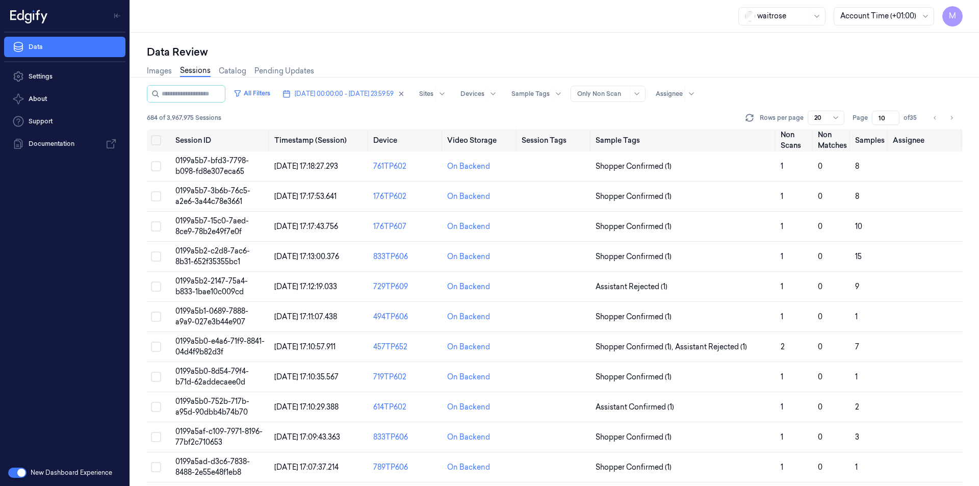
click at [838, 74] on div "Images Sessions Catalog Pending Updates" at bounding box center [555, 72] width 816 height 26
click at [696, 50] on div "Data Review" at bounding box center [555, 52] width 816 height 14
click at [520, 36] on div "Data Review Images Sessions Catalog Pending Updates All Filters [DATE] 00:00:00…" at bounding box center [555, 259] width 849 height 453
click at [157, 139] on button "Select all" at bounding box center [156, 140] width 10 height 10
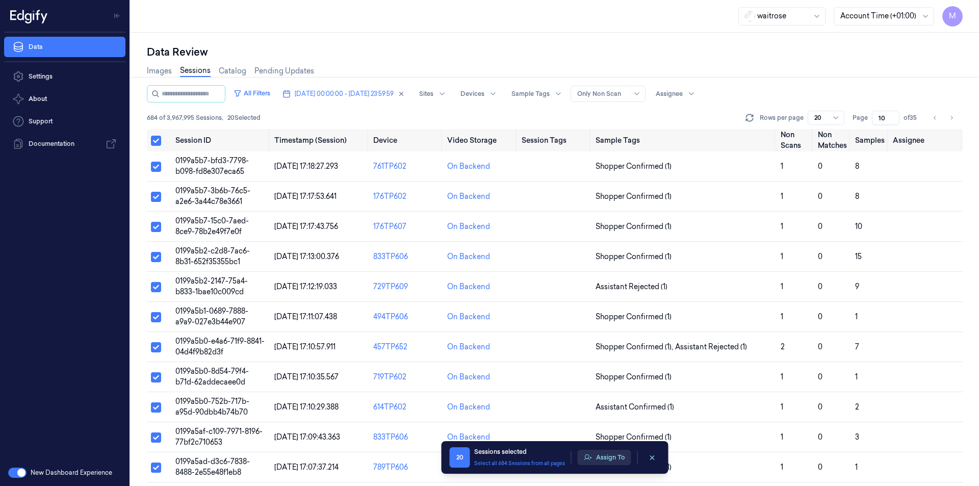
click at [622, 457] on button "Assign To" at bounding box center [605, 457] width 54 height 15
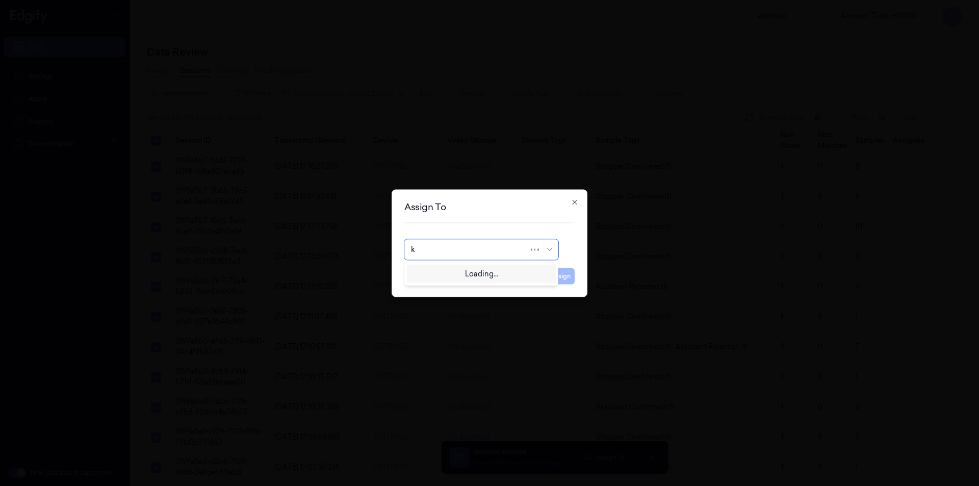
type input "ko"
click at [449, 276] on div "korisetty prem" at bounding box center [435, 272] width 49 height 11
click at [555, 276] on button "Assign" at bounding box center [561, 276] width 28 height 16
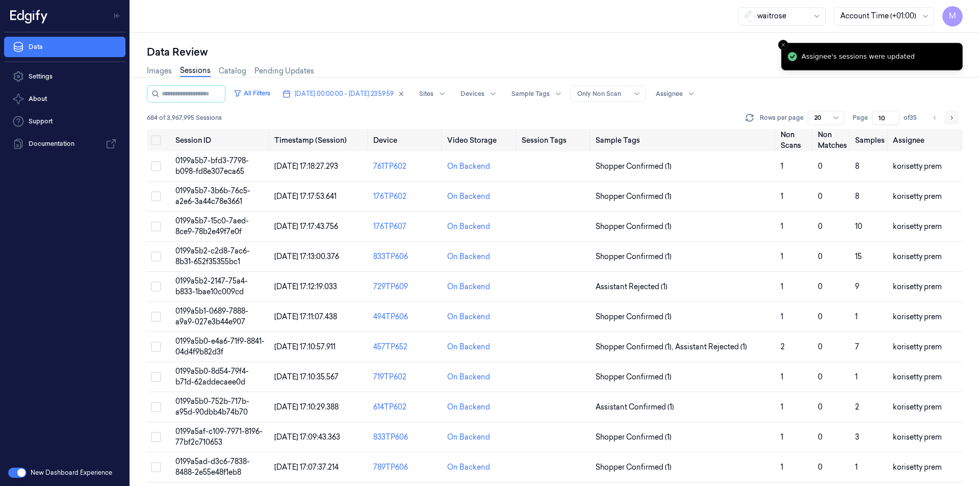
click at [955, 116] on button "Go to next page" at bounding box center [952, 118] width 14 height 14
type input "11"
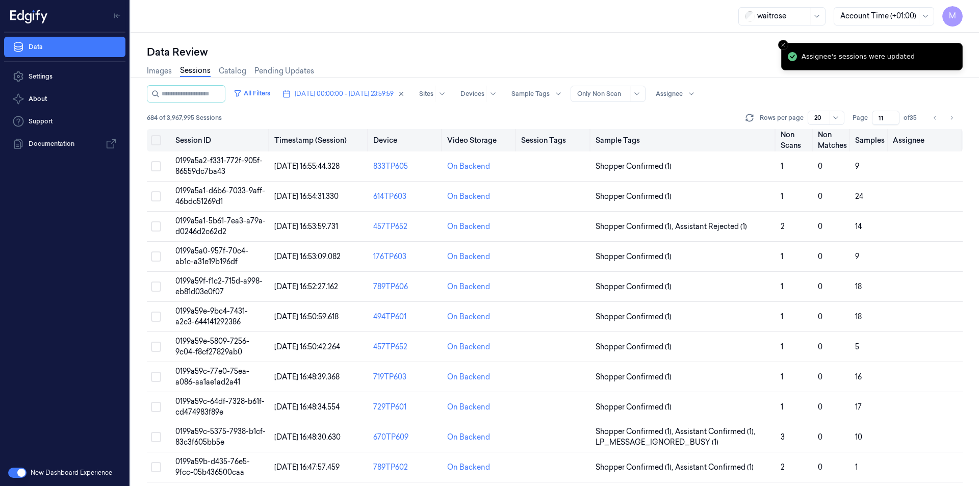
click at [160, 140] on button "Select all" at bounding box center [156, 140] width 10 height 10
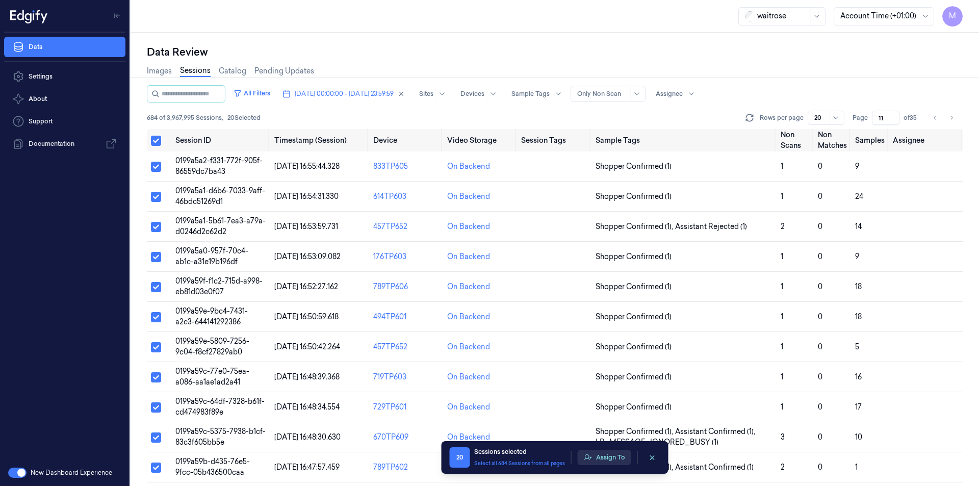
click at [609, 458] on button "Assign To" at bounding box center [605, 457] width 54 height 15
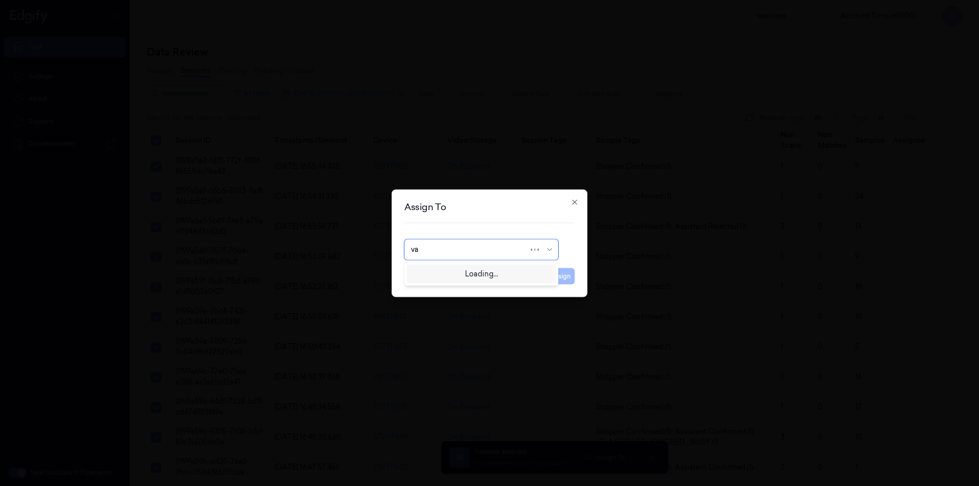
type input "var"
click at [435, 289] on div "[PERSON_NAME] g" at bounding box center [444, 289] width 67 height 11
click at [549, 277] on button "Assign" at bounding box center [561, 276] width 28 height 16
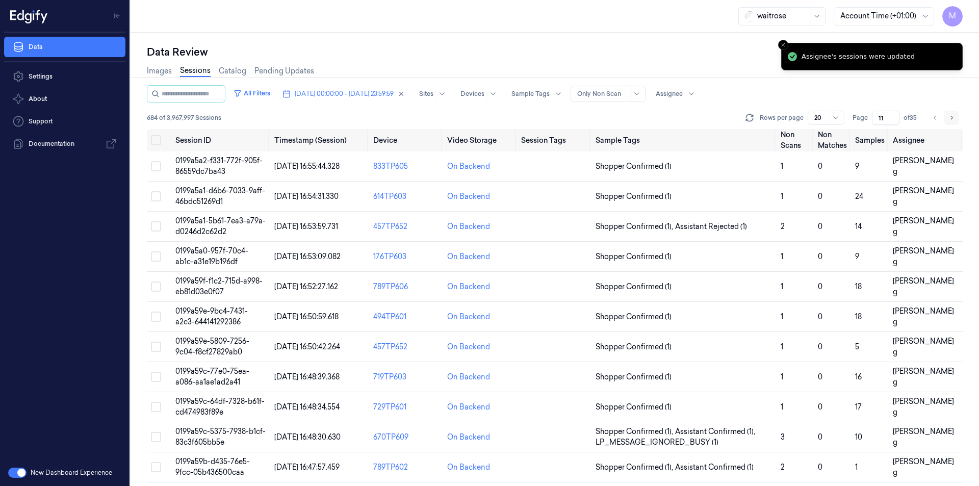
click at [953, 114] on icon "Go to next page" at bounding box center [952, 118] width 6 height 8
type input "12"
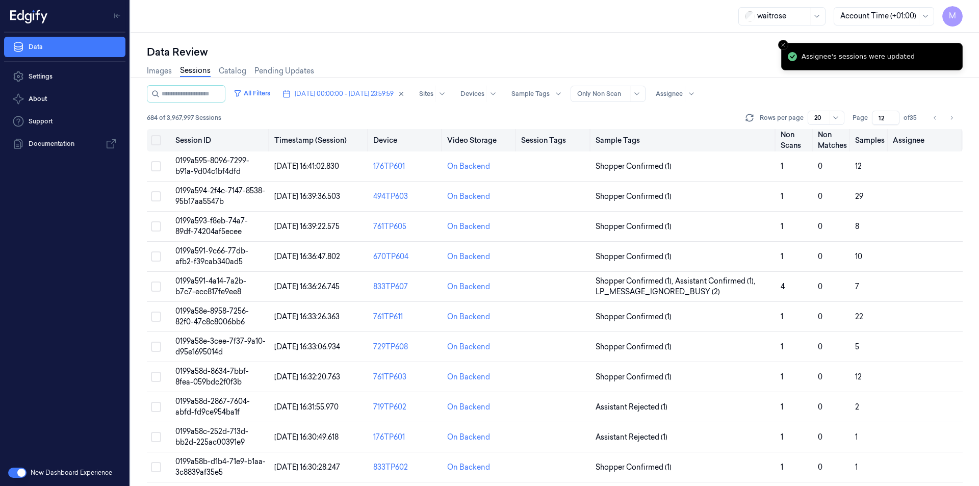
click at [154, 141] on button "Select all" at bounding box center [156, 140] width 10 height 10
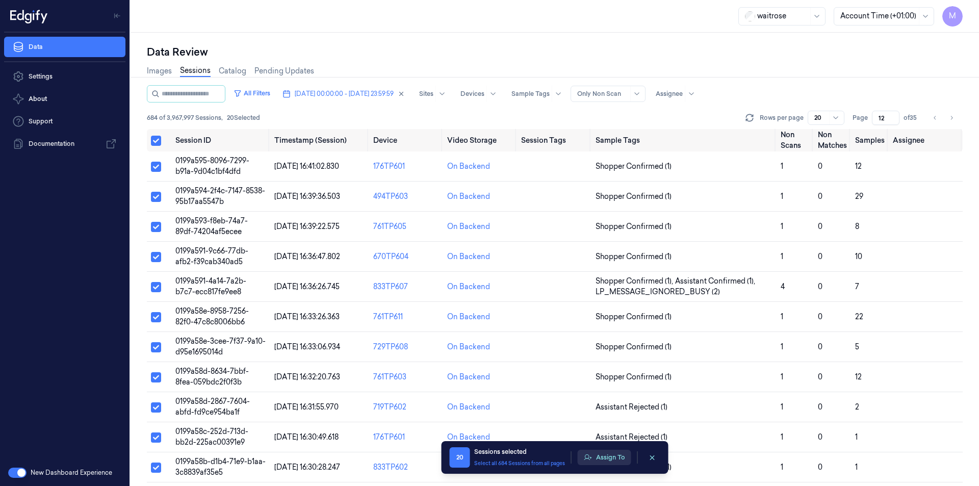
click at [607, 452] on button "Assign To" at bounding box center [605, 457] width 54 height 15
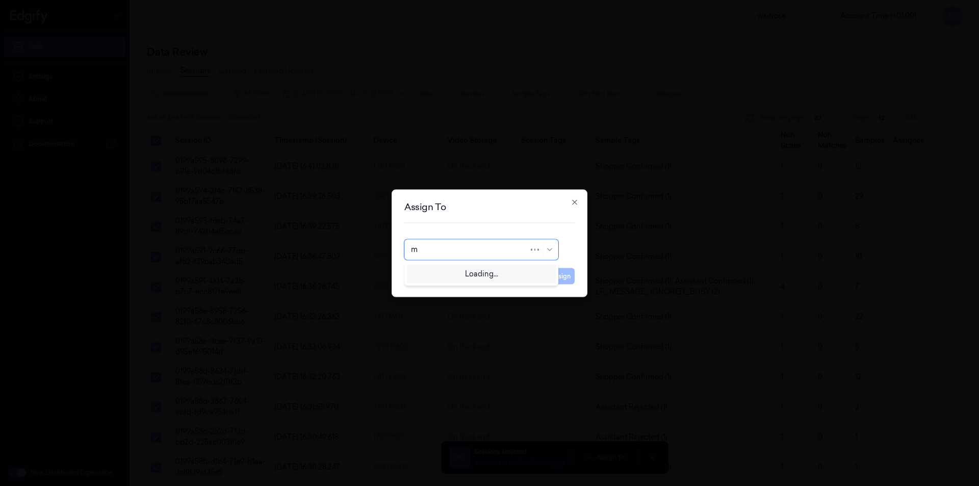
type input "mo"
click at [443, 266] on div "[PERSON_NAME]" at bounding box center [481, 272] width 149 height 17
click at [556, 269] on button "Assign" at bounding box center [561, 276] width 28 height 16
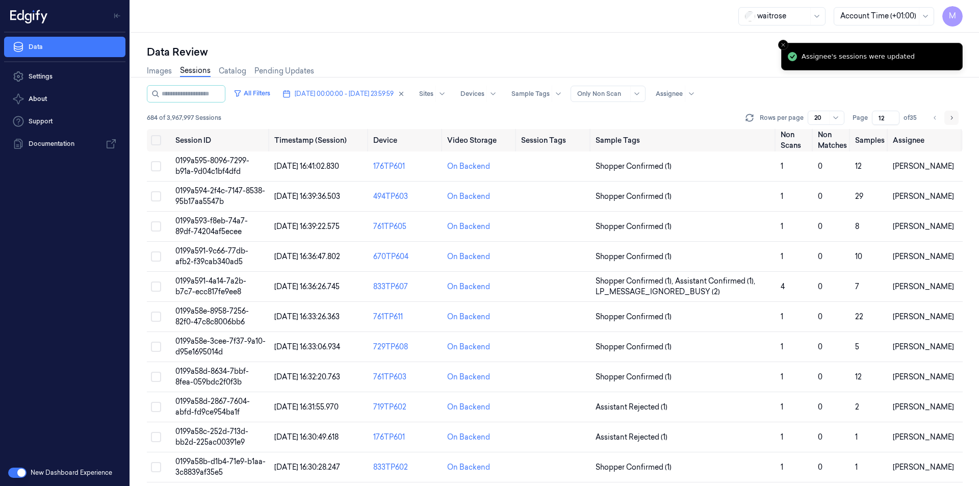
click at [954, 121] on icon "Go to next page" at bounding box center [952, 118] width 6 height 8
type input "13"
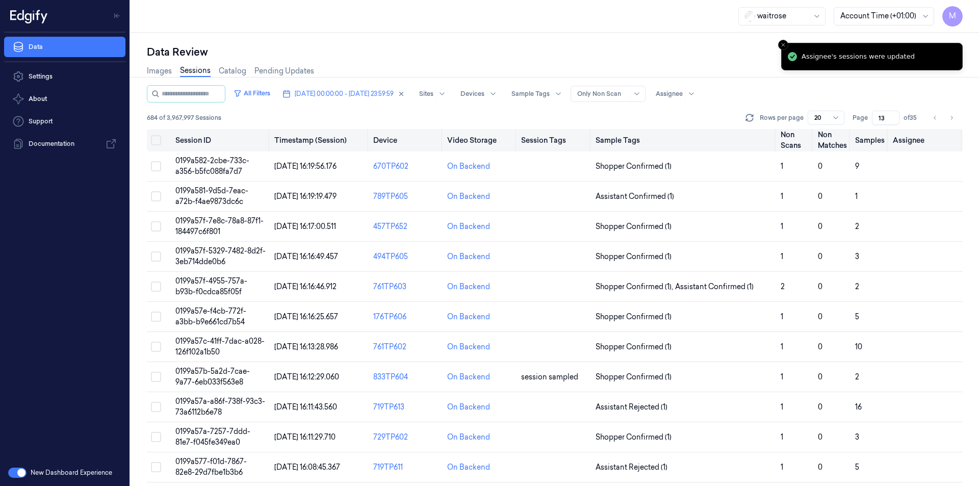
click at [156, 140] on button "Select all" at bounding box center [156, 140] width 10 height 10
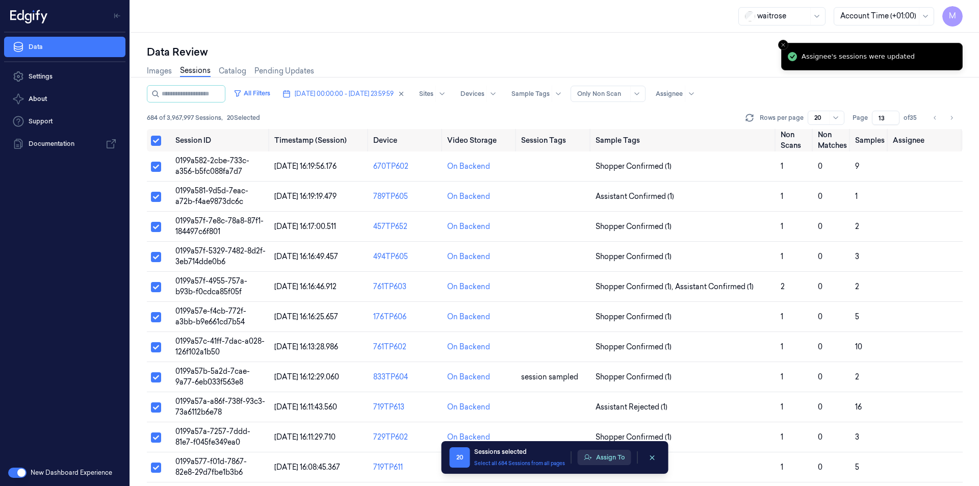
click at [612, 455] on button "Assign To" at bounding box center [605, 457] width 54 height 15
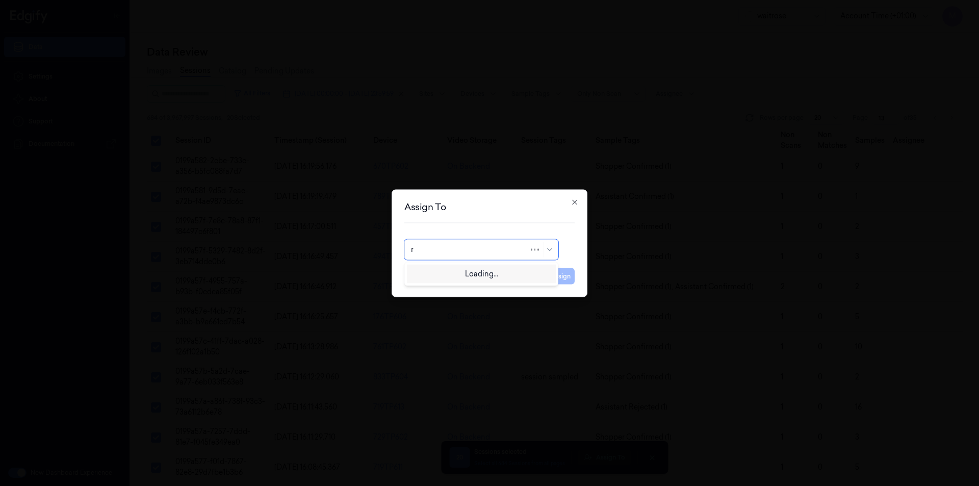
type input "ro"
click at [435, 271] on div "[PERSON_NAME]" at bounding box center [441, 272] width 61 height 11
click at [551, 279] on button "Assign" at bounding box center [561, 276] width 28 height 16
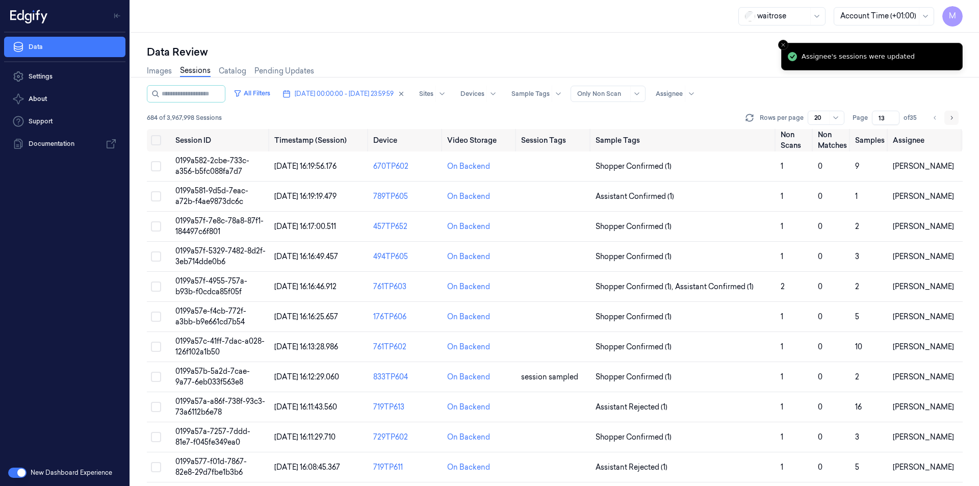
click at [952, 117] on icon "Go to next page" at bounding box center [952, 118] width 6 height 8
type input "14"
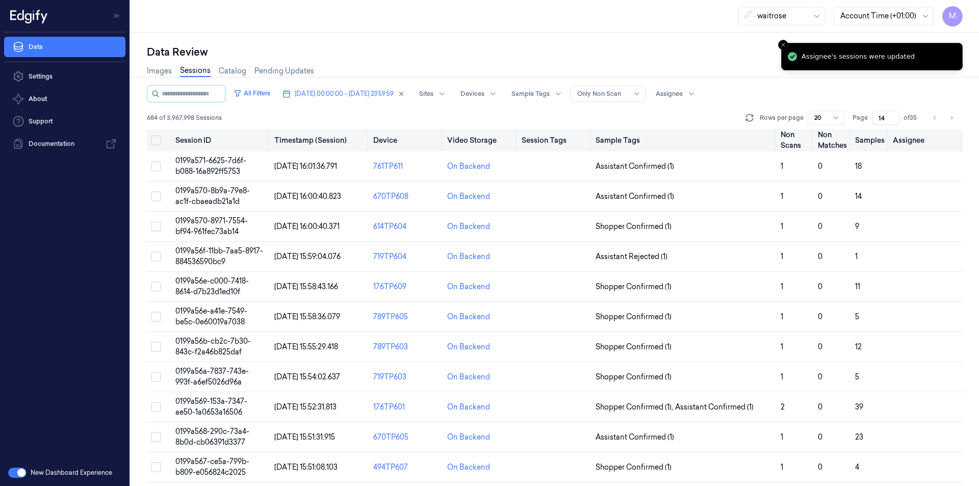
click at [152, 142] on button "Select all" at bounding box center [156, 140] width 10 height 10
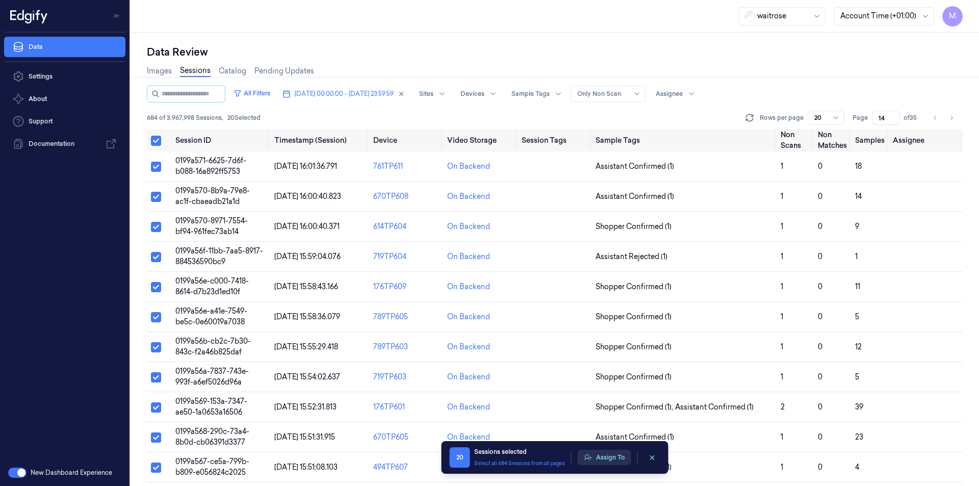
click at [605, 456] on button "Assign To" at bounding box center [605, 457] width 54 height 15
click at [600, 458] on button "Assign To" at bounding box center [605, 457] width 54 height 15
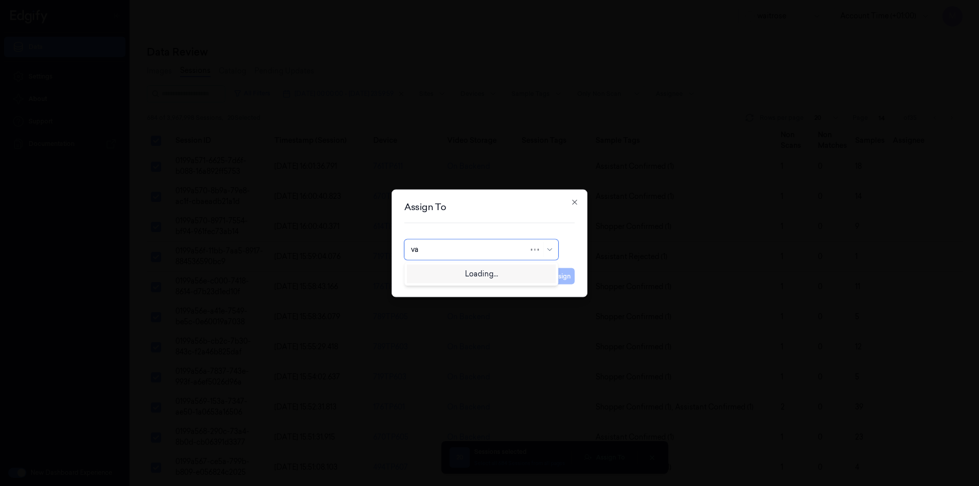
type input "var"
click at [440, 274] on div "[PERSON_NAME]" at bounding box center [441, 272] width 61 height 11
click at [563, 272] on button "Assign" at bounding box center [561, 276] width 28 height 16
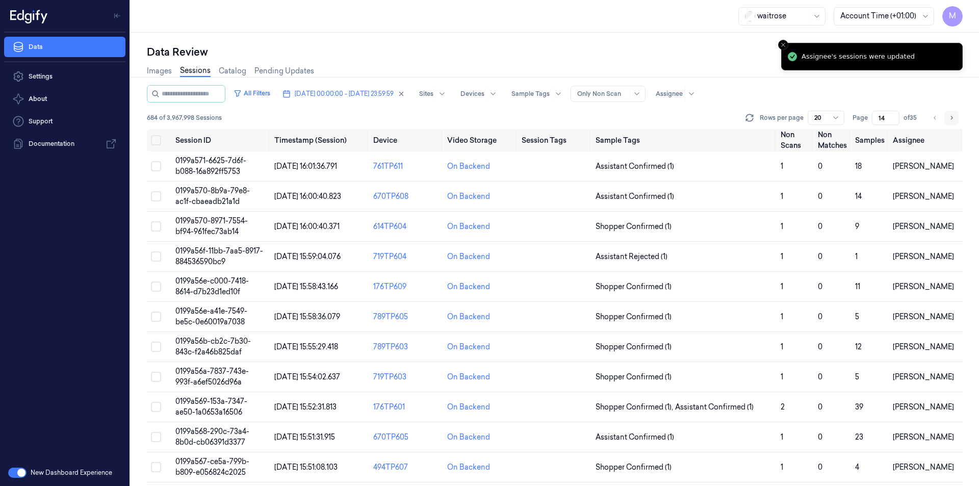
click at [954, 120] on icon "Go to next page" at bounding box center [952, 118] width 6 height 8
type input "15"
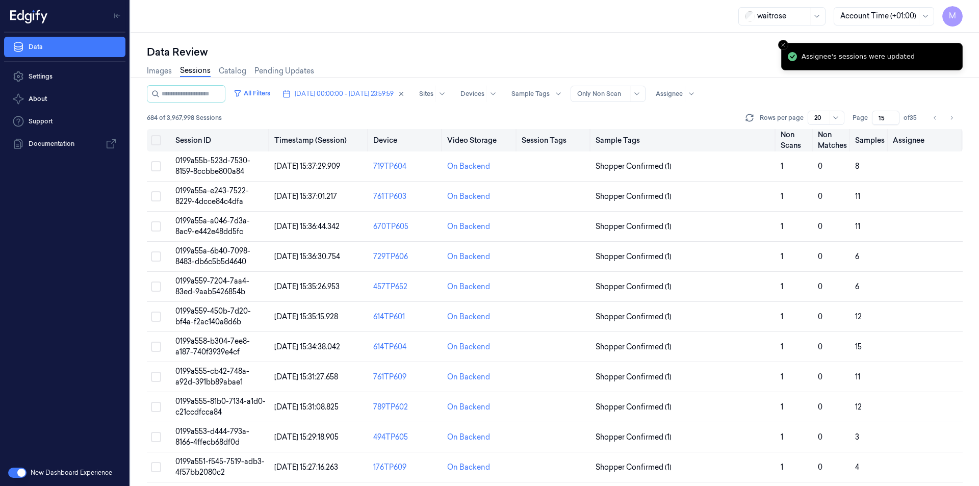
click at [157, 145] on button "Select all" at bounding box center [156, 140] width 10 height 10
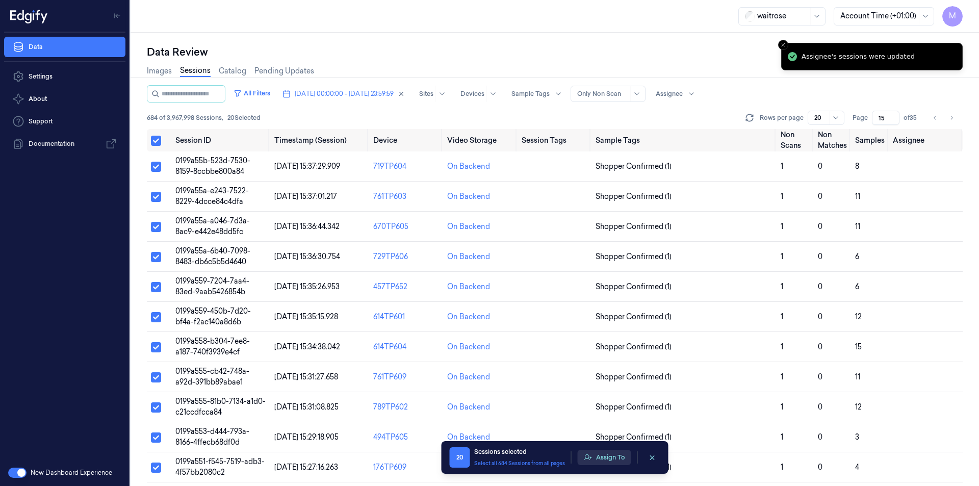
click at [604, 452] on button "Assign To" at bounding box center [605, 457] width 54 height 15
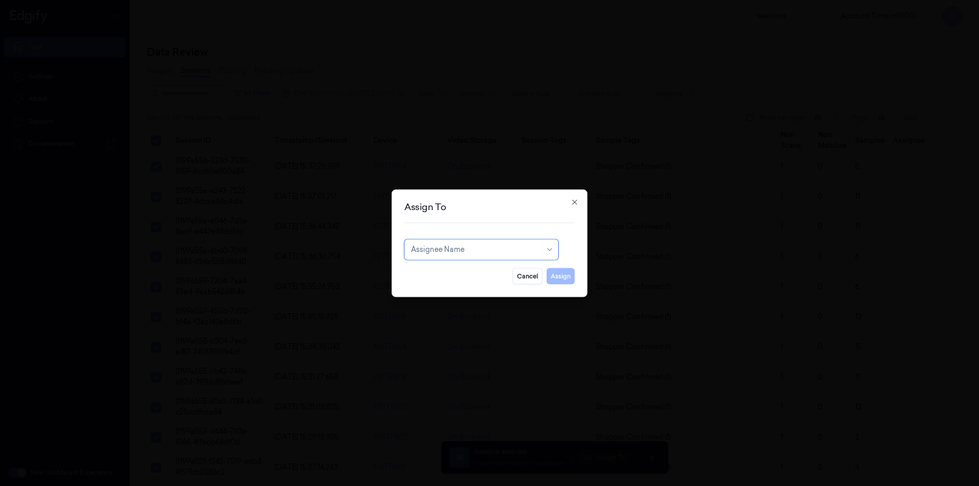
type input "m"
type input "ch"
click at [438, 288] on div "[PERSON_NAME] a" at bounding box center [444, 289] width 67 height 11
click at [566, 276] on button "Assign" at bounding box center [561, 276] width 28 height 16
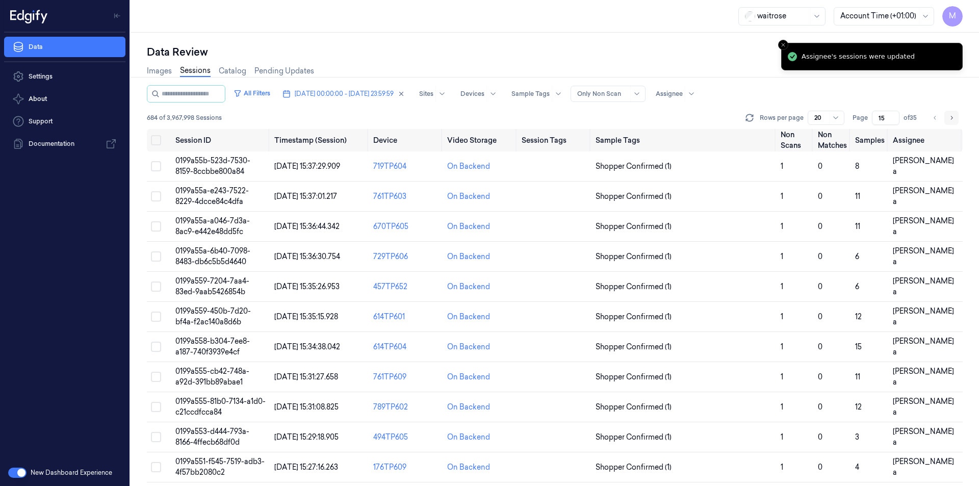
click at [956, 115] on button "Go to next page" at bounding box center [952, 118] width 14 height 14
type input "16"
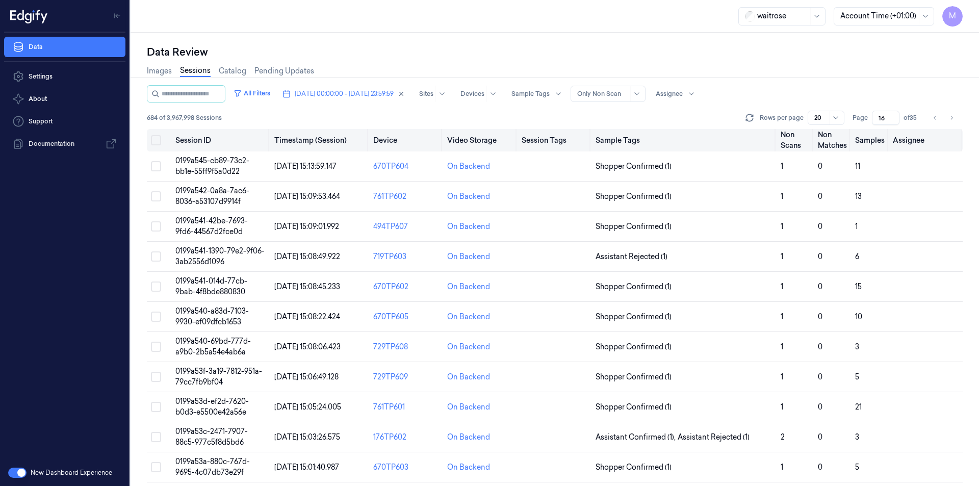
click at [155, 139] on button "Select all" at bounding box center [156, 140] width 10 height 10
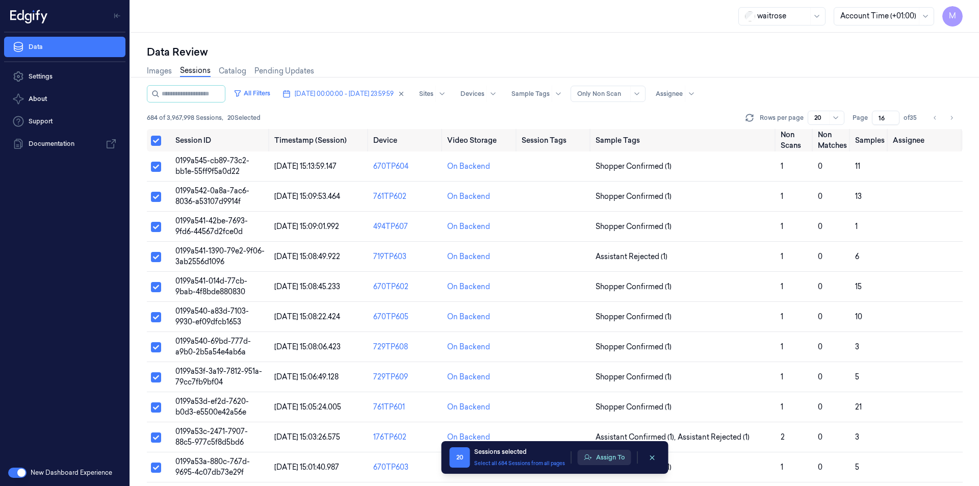
click at [607, 455] on button "Assign To" at bounding box center [605, 457] width 54 height 15
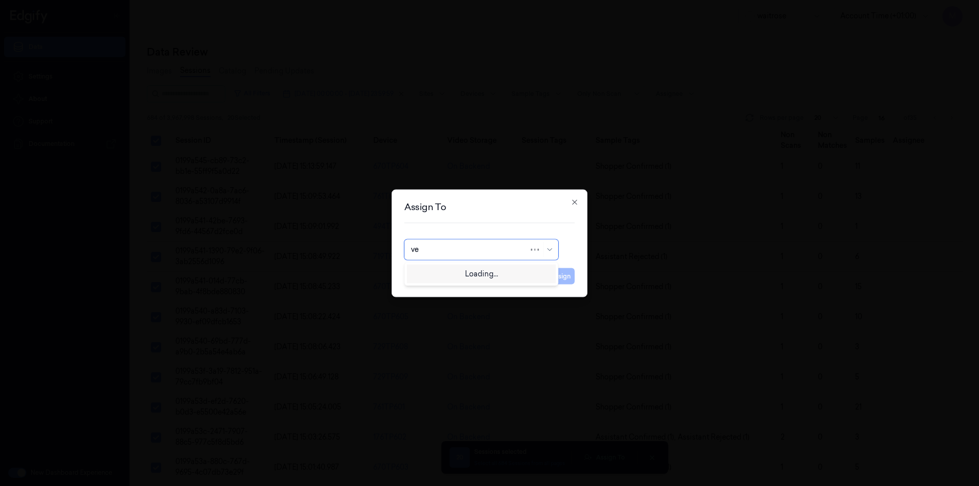
type input "ven"
click at [433, 275] on div "ven kataiah" at bounding box center [430, 272] width 39 height 11
click at [566, 277] on button "Assign" at bounding box center [561, 276] width 28 height 16
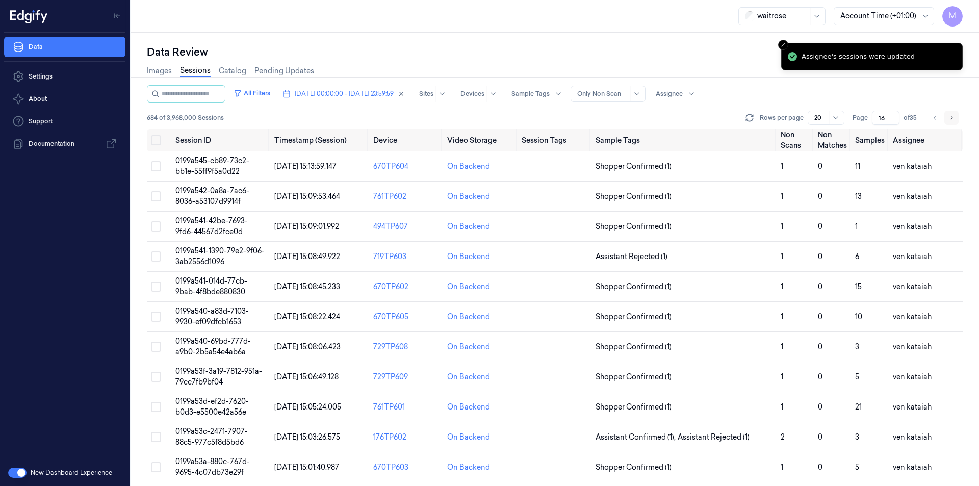
click at [950, 119] on icon "Go to next page" at bounding box center [952, 118] width 6 height 8
type input "17"
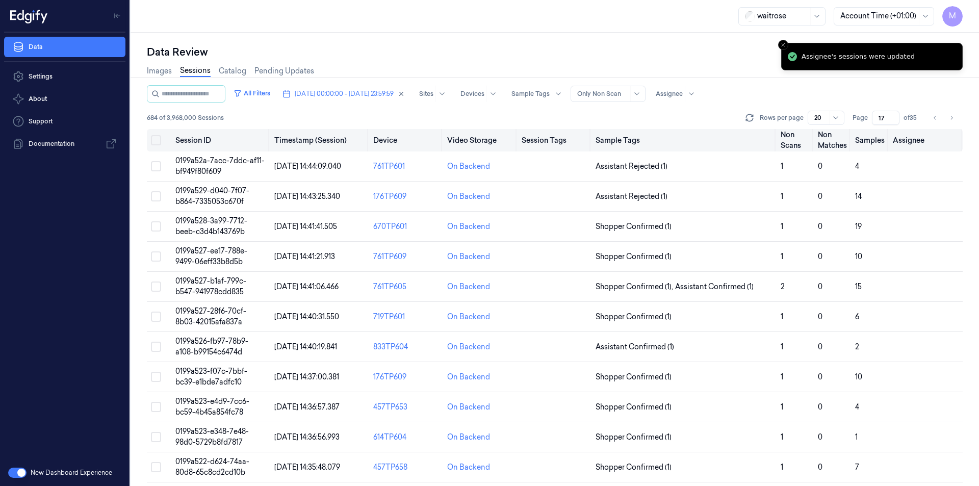
click at [159, 138] on button "Select all" at bounding box center [156, 140] width 10 height 10
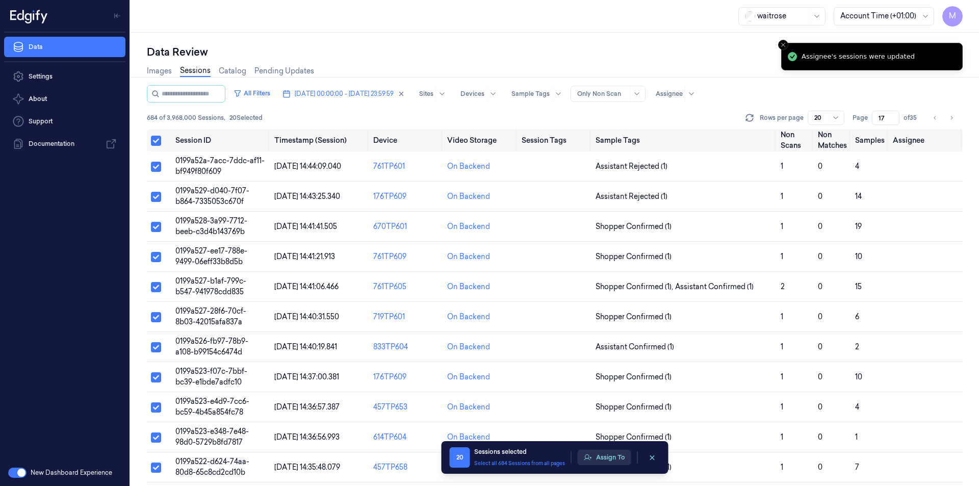
click at [618, 457] on button "Assign To" at bounding box center [605, 457] width 54 height 15
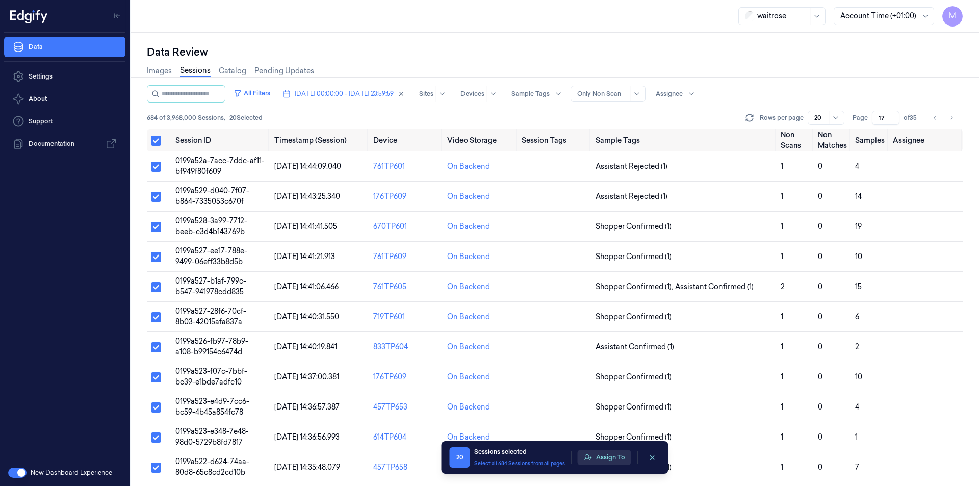
click at [597, 457] on button "Assign To" at bounding box center [605, 457] width 54 height 15
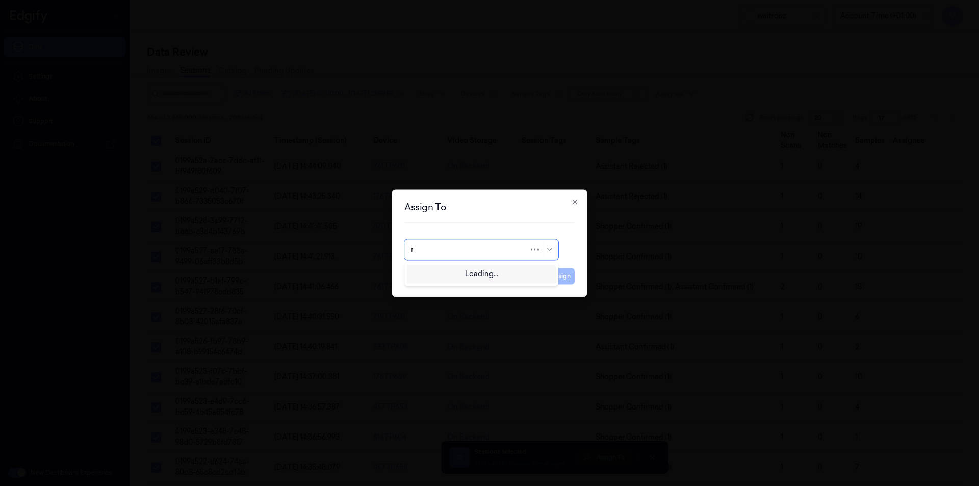
type input "ru"
click at [460, 277] on div "rupa a" at bounding box center [481, 272] width 141 height 11
click at [558, 274] on button "Assign" at bounding box center [561, 276] width 28 height 16
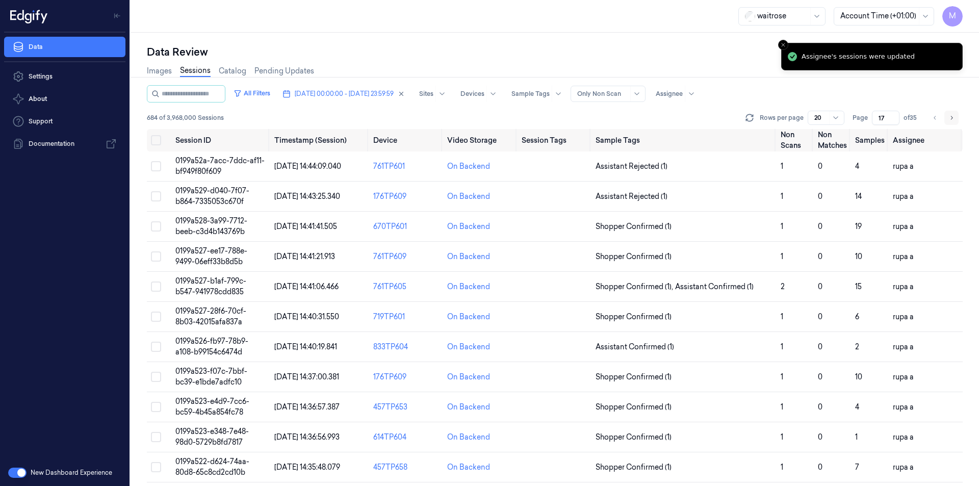
click at [951, 119] on icon "Go to next page" at bounding box center [952, 118] width 6 height 8
type input "18"
